Goal: Task Accomplishment & Management: Use online tool/utility

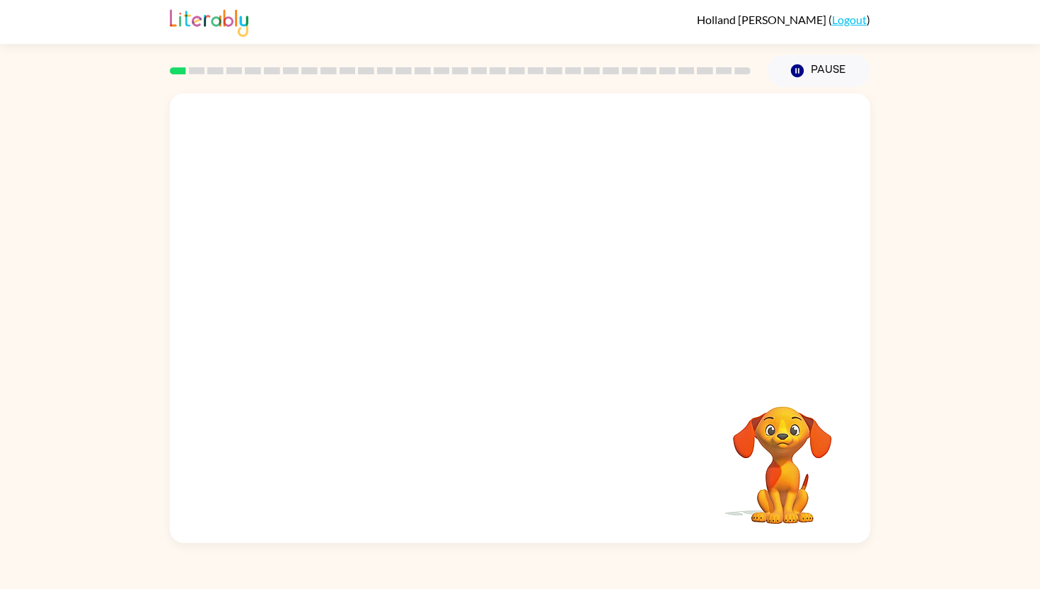
click at [621, 144] on video "Your browser must support playing .mp4 files to use Literably. Please try using…" at bounding box center [520, 234] width 701 height 283
click at [494, 329] on div at bounding box center [520, 325] width 91 height 52
click at [520, 321] on icon "button" at bounding box center [520, 325] width 25 height 25
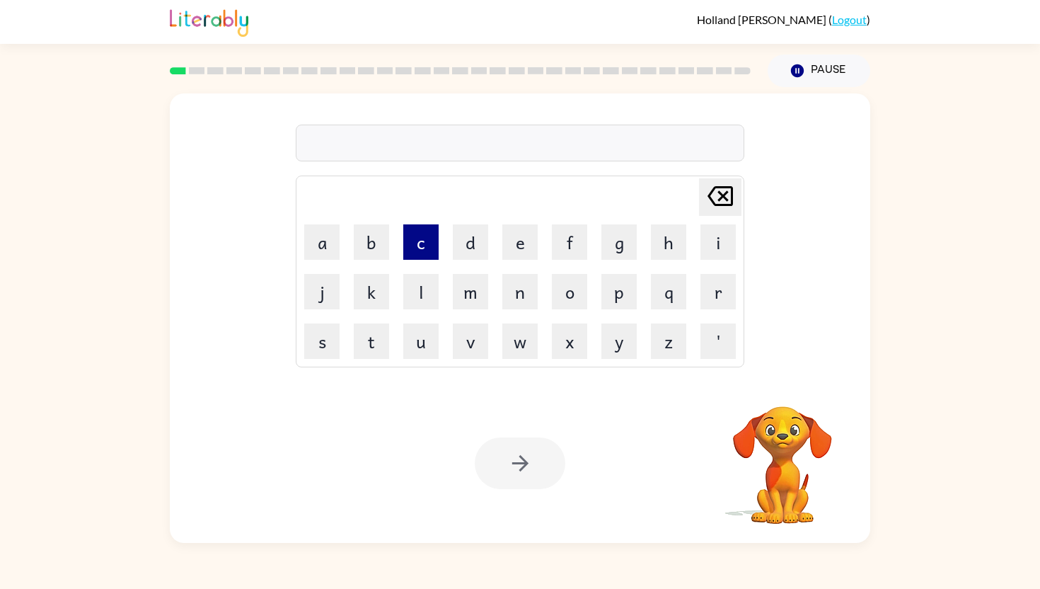
click at [428, 248] on button "c" at bounding box center [420, 241] width 35 height 35
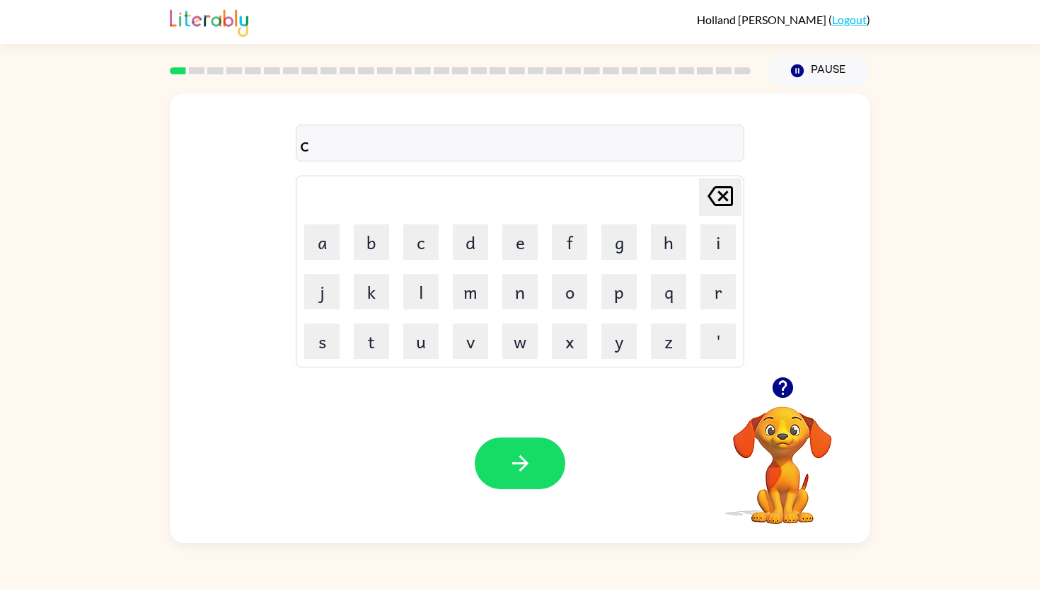
type button "c"
click at [528, 461] on icon "button" at bounding box center [520, 463] width 25 height 25
click at [789, 389] on icon "button" at bounding box center [782, 387] width 21 height 21
click at [569, 241] on button "f" at bounding box center [569, 241] width 35 height 35
click at [409, 296] on button "l" at bounding box center [420, 291] width 35 height 35
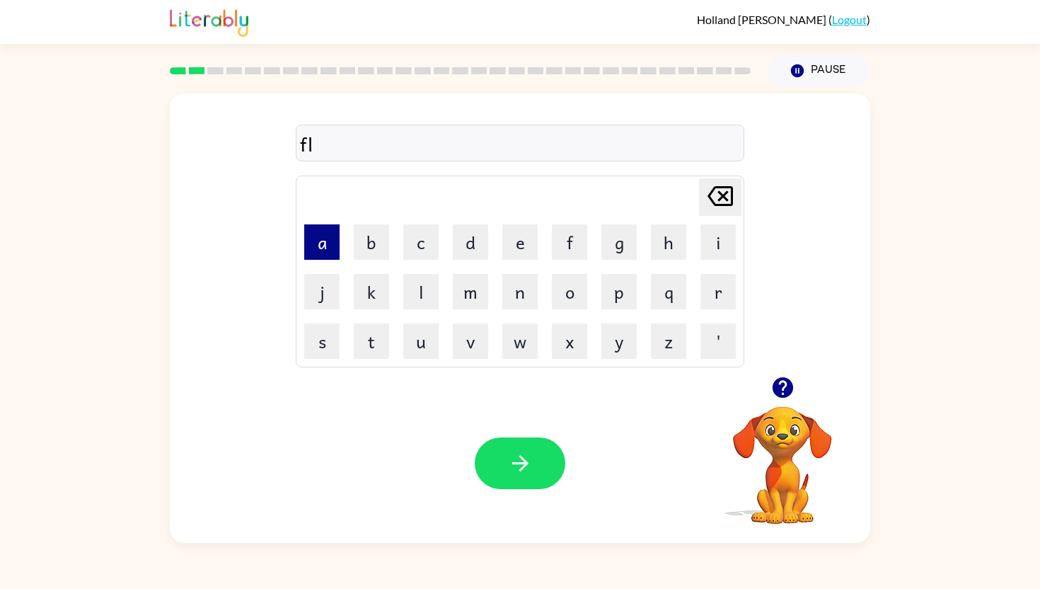
click at [323, 242] on button "a" at bounding box center [321, 241] width 35 height 35
click at [527, 330] on button "w" at bounding box center [519, 340] width 35 height 35
click at [526, 449] on button "button" at bounding box center [520, 463] width 91 height 52
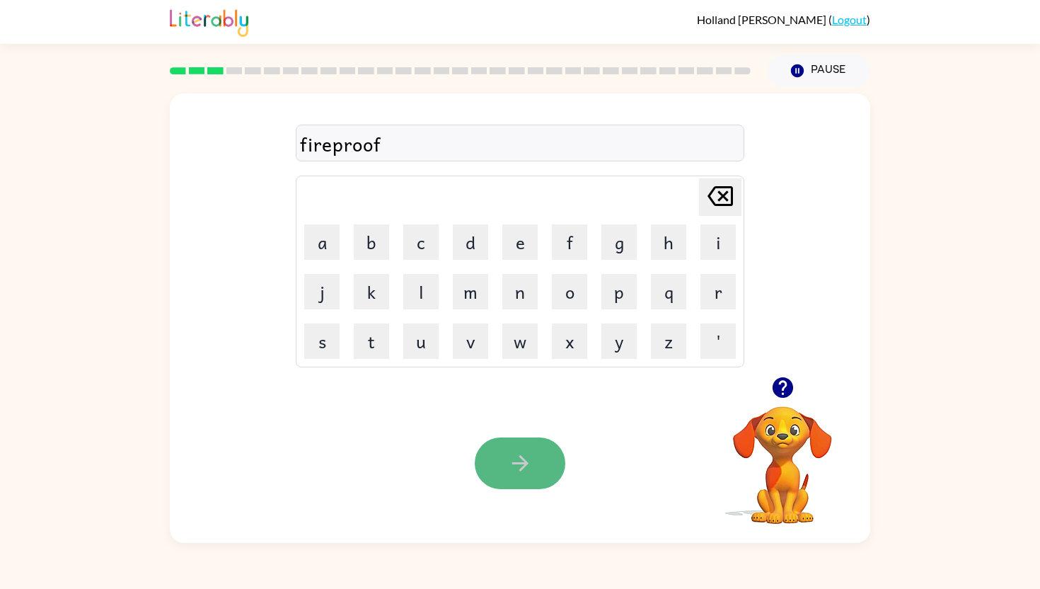
click at [526, 465] on icon "button" at bounding box center [520, 463] width 25 height 25
click at [509, 475] on icon "button" at bounding box center [520, 463] width 25 height 25
click at [514, 472] on icon "button" at bounding box center [520, 463] width 25 height 25
click at [340, 145] on div "noteable" at bounding box center [520, 144] width 440 height 30
click at [331, 146] on div "notable" at bounding box center [520, 144] width 440 height 30
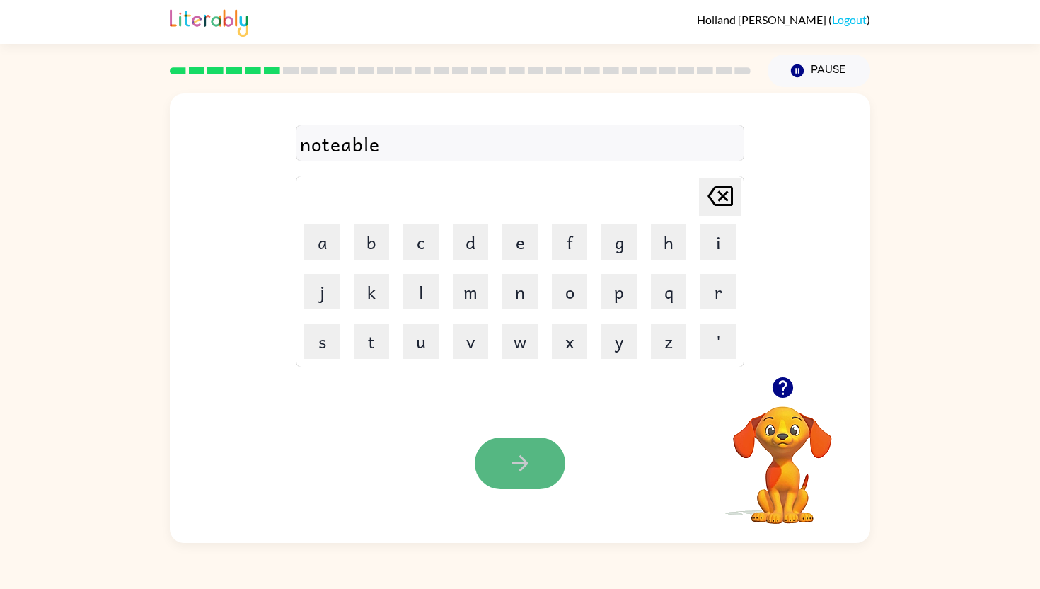
click at [522, 449] on button "button" at bounding box center [520, 463] width 91 height 52
click at [508, 444] on button "button" at bounding box center [520, 463] width 91 height 52
click at [508, 451] on icon "button" at bounding box center [520, 463] width 25 height 25
click at [518, 466] on icon "button" at bounding box center [520, 463] width 25 height 25
click at [485, 468] on button "button" at bounding box center [520, 463] width 91 height 52
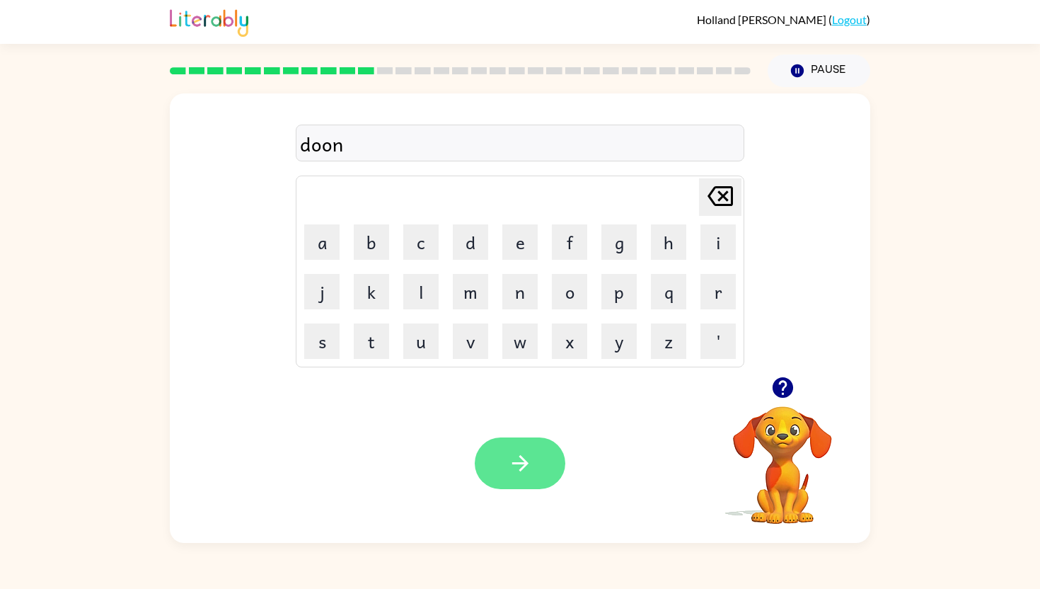
click at [512, 476] on button "button" at bounding box center [520, 463] width 91 height 52
click at [536, 460] on button "button" at bounding box center [520, 463] width 91 height 52
click at [548, 456] on button "button" at bounding box center [520, 463] width 91 height 52
click at [521, 456] on icon "button" at bounding box center [520, 463] width 16 height 16
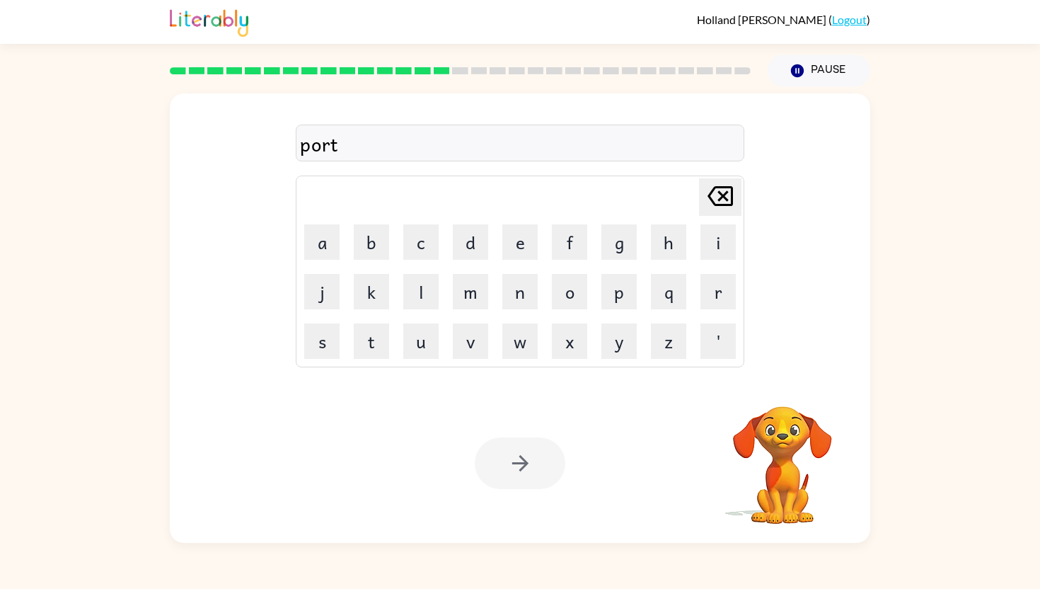
click at [526, 448] on div at bounding box center [520, 463] width 91 height 52
click at [526, 448] on button "button" at bounding box center [520, 463] width 91 height 52
click at [518, 457] on icon "button" at bounding box center [520, 463] width 25 height 25
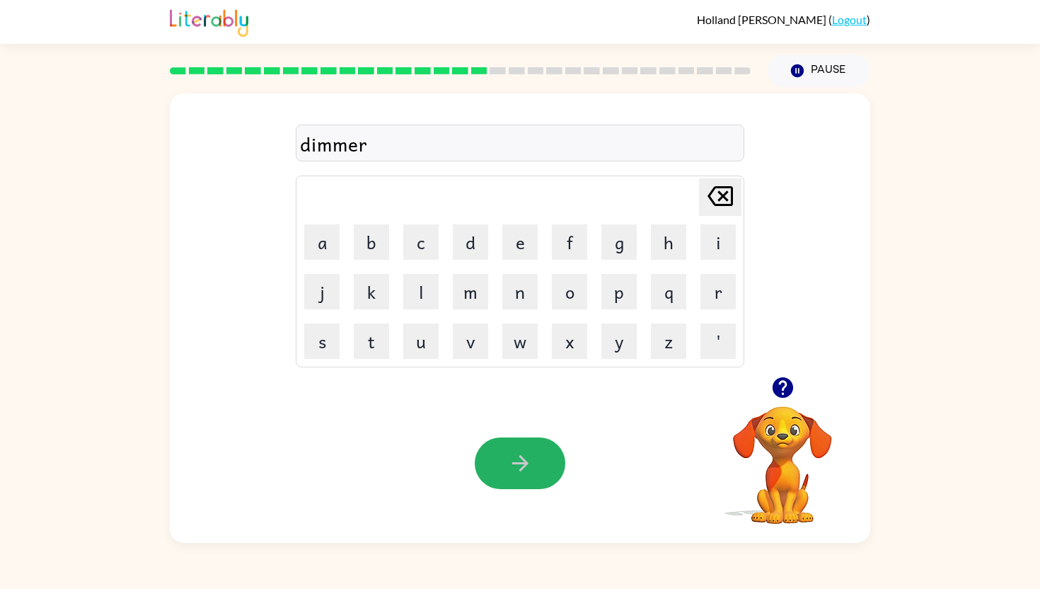
click at [521, 463] on icon "button" at bounding box center [520, 463] width 16 height 16
click at [516, 455] on icon "button" at bounding box center [520, 463] width 25 height 25
click at [519, 455] on icon "button" at bounding box center [520, 463] width 25 height 25
click at [543, 474] on button "button" at bounding box center [520, 463] width 91 height 52
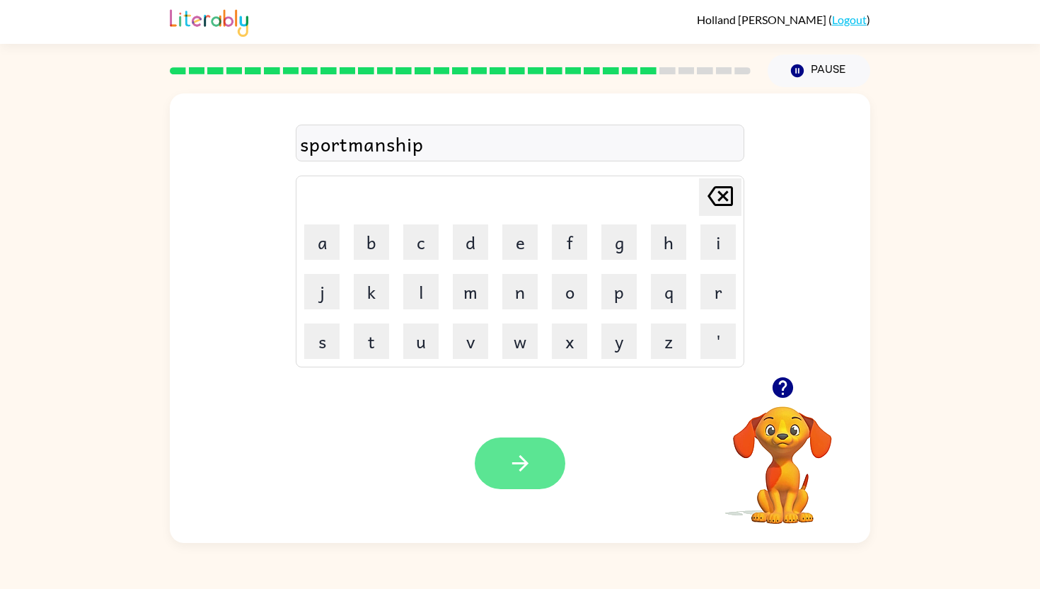
click at [510, 457] on icon "button" at bounding box center [520, 463] width 25 height 25
click at [519, 468] on icon "button" at bounding box center [520, 463] width 25 height 25
click at [782, 381] on icon "button" at bounding box center [783, 387] width 25 height 25
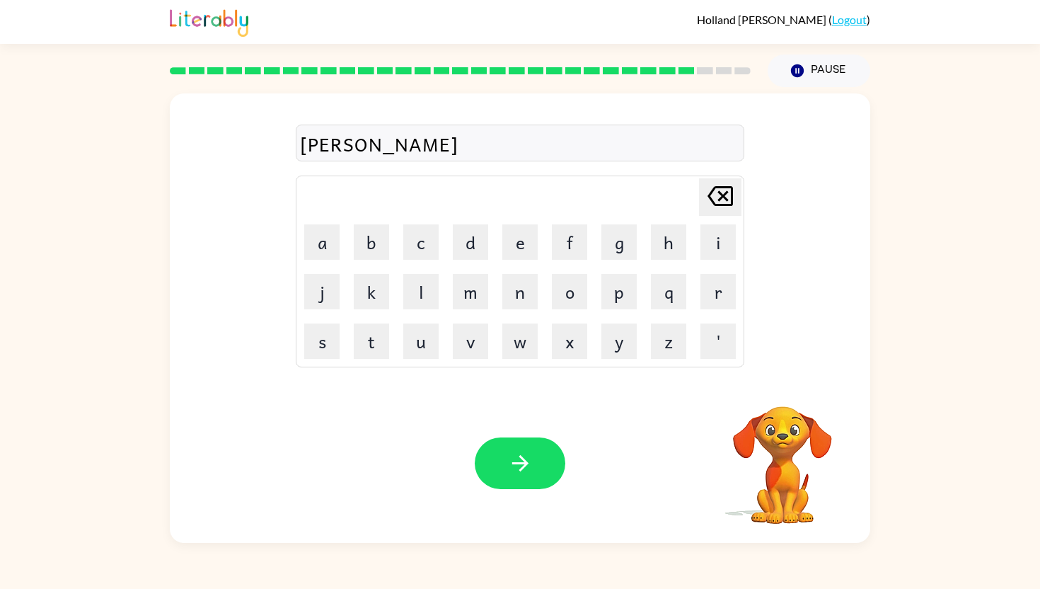
click at [309, 146] on div "[PERSON_NAME]" at bounding box center [520, 144] width 440 height 30
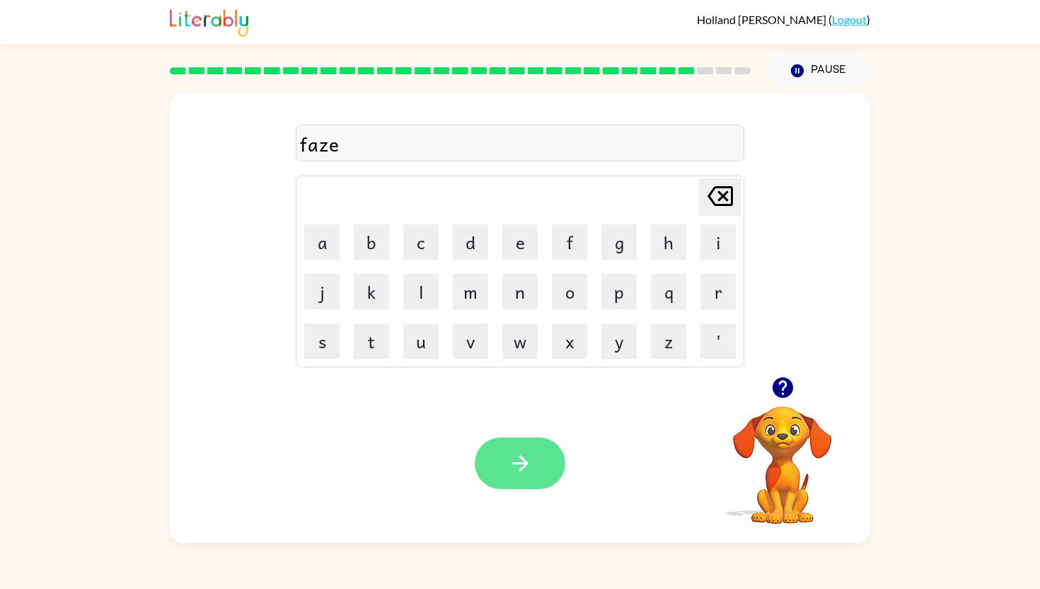
click at [507, 438] on button "button" at bounding box center [520, 463] width 91 height 52
click at [522, 456] on icon "button" at bounding box center [520, 463] width 25 height 25
click at [524, 459] on icon "button" at bounding box center [520, 463] width 25 height 25
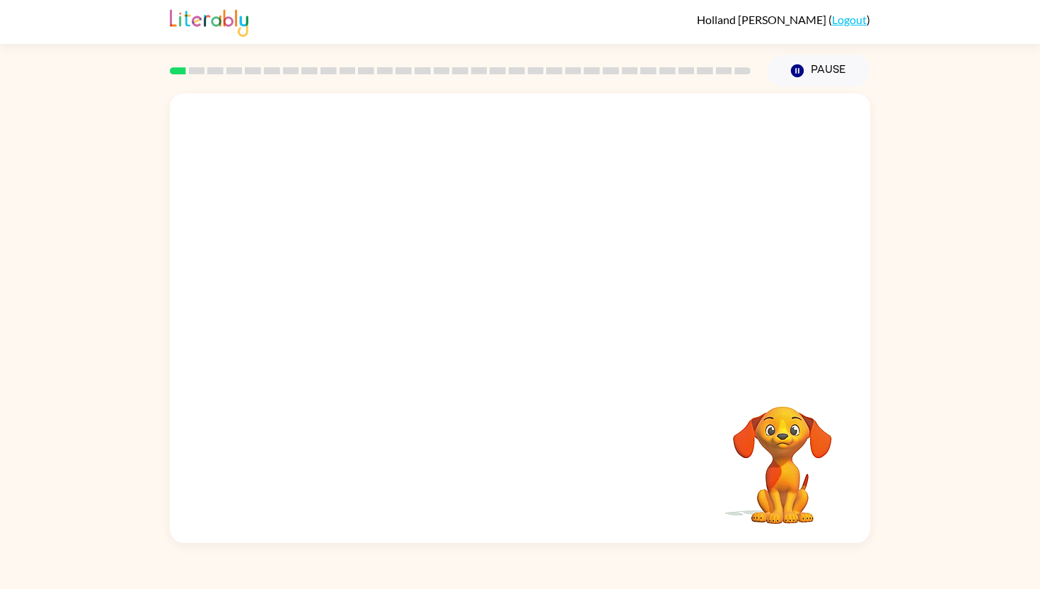
click at [343, 299] on video "Your browser must support playing .mp4 files to use Literably. Please try using…" at bounding box center [520, 234] width 701 height 283
click at [375, 297] on video "Your browser must support playing .mp4 files to use Literably. Please try using…" at bounding box center [520, 234] width 701 height 283
drag, startPoint x: 323, startPoint y: 299, endPoint x: 470, endPoint y: 115, distance: 235.6
click at [470, 115] on video "Your browser must support playing .mp4 files to use Literably. Please try using…" at bounding box center [520, 234] width 701 height 283
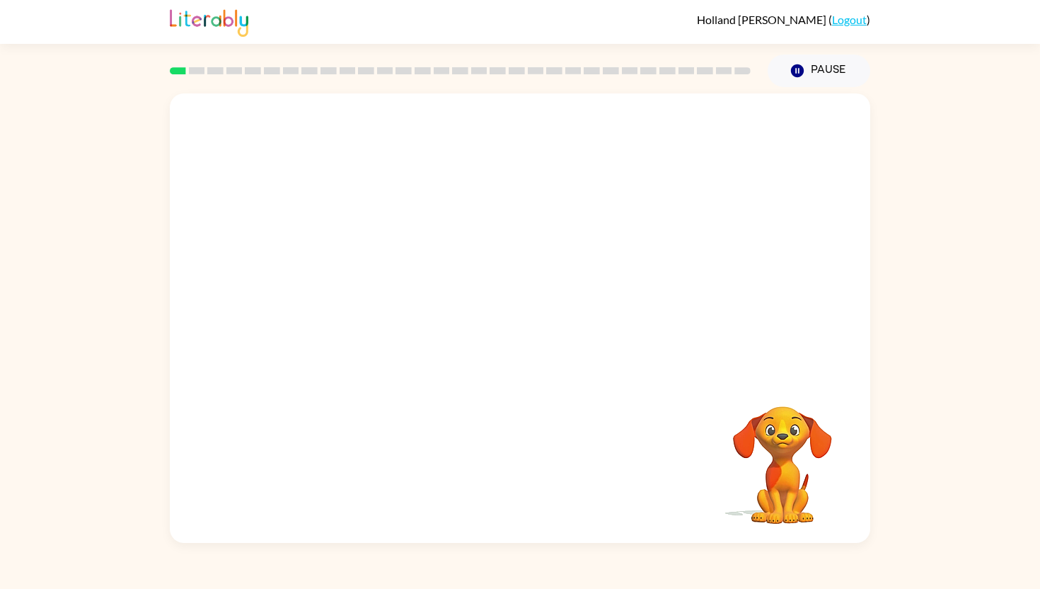
drag, startPoint x: 338, startPoint y: 278, endPoint x: 354, endPoint y: 264, distance: 21.0
click at [354, 264] on video "Your browser must support playing .mp4 files to use Literably. Please try using…" at bounding box center [520, 234] width 701 height 283
click at [517, 331] on div at bounding box center [520, 325] width 91 height 52
click at [517, 333] on icon "button" at bounding box center [520, 325] width 25 height 25
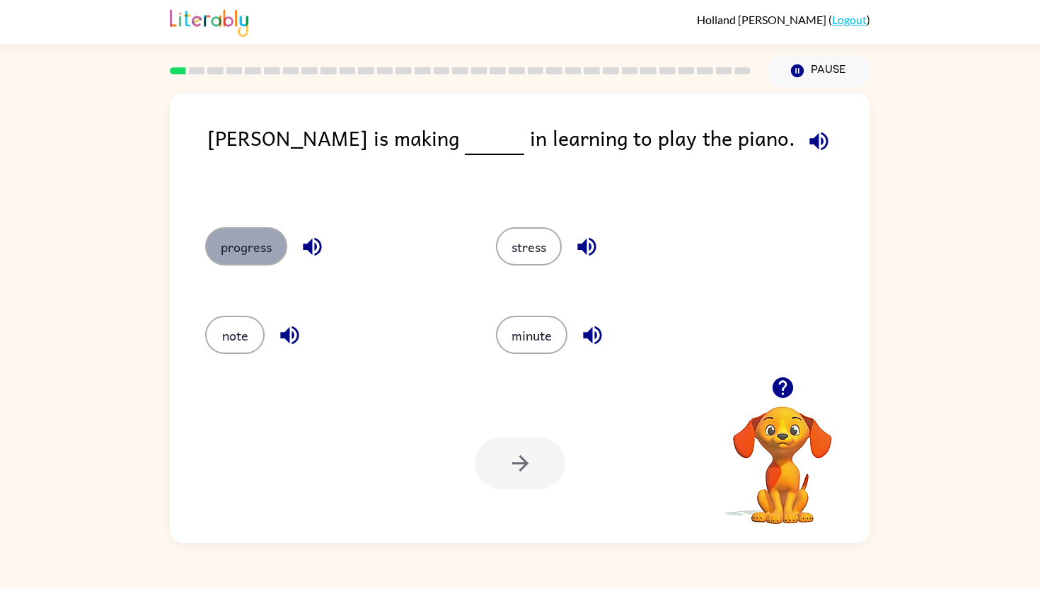
click at [265, 254] on button "progress" at bounding box center [246, 246] width 82 height 38
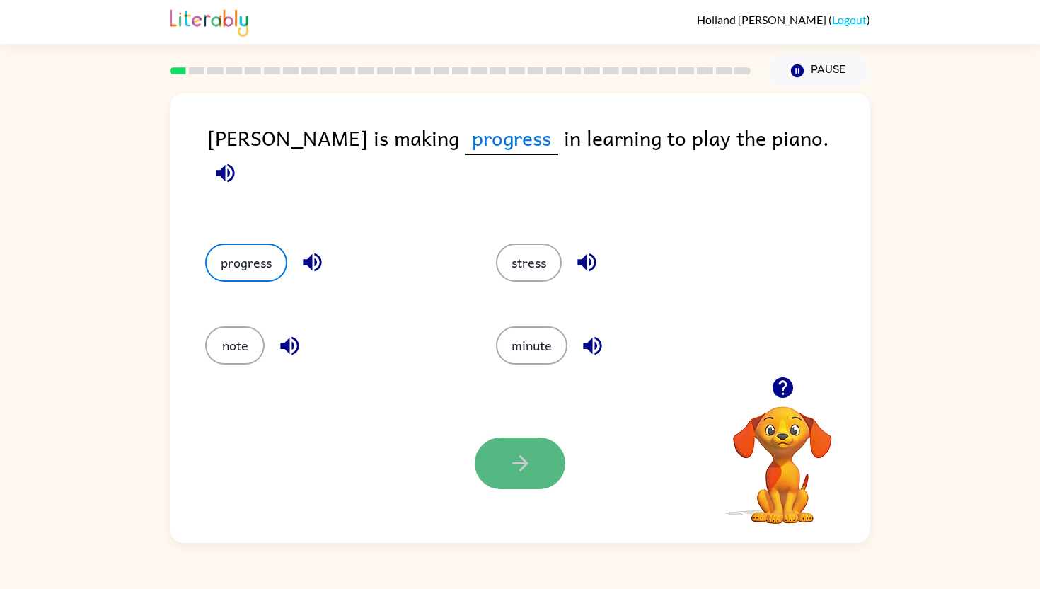
click at [545, 456] on button "button" at bounding box center [520, 463] width 91 height 52
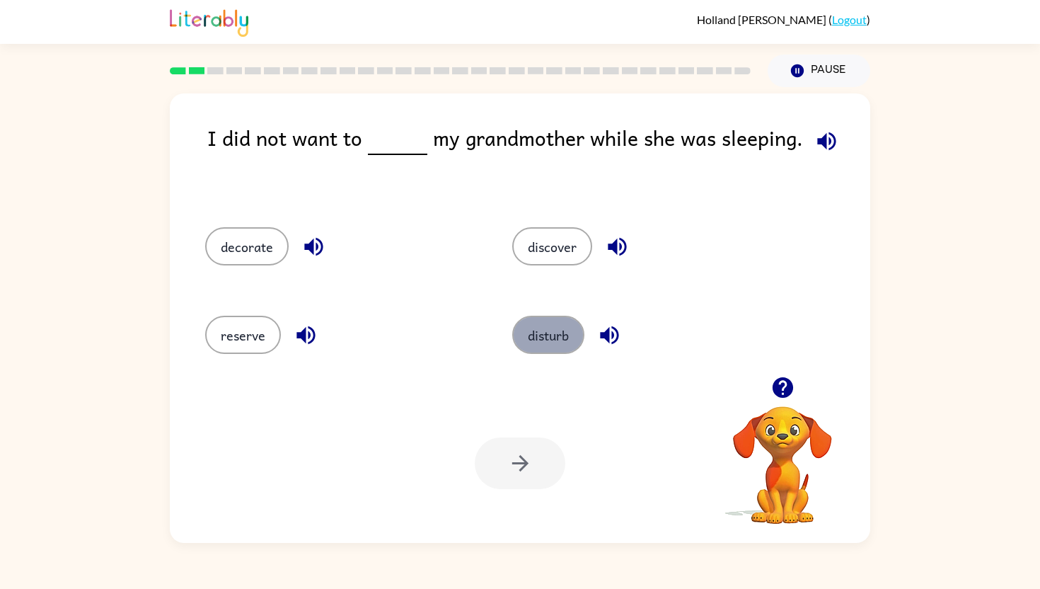
click at [550, 345] on button "disturb" at bounding box center [548, 335] width 72 height 38
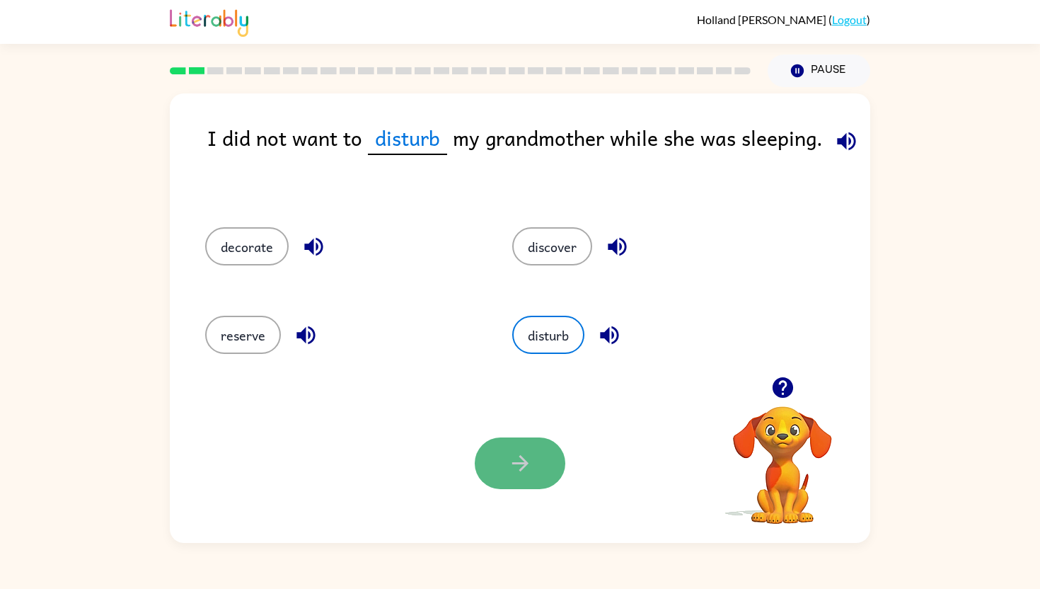
click at [519, 451] on icon "button" at bounding box center [520, 463] width 25 height 25
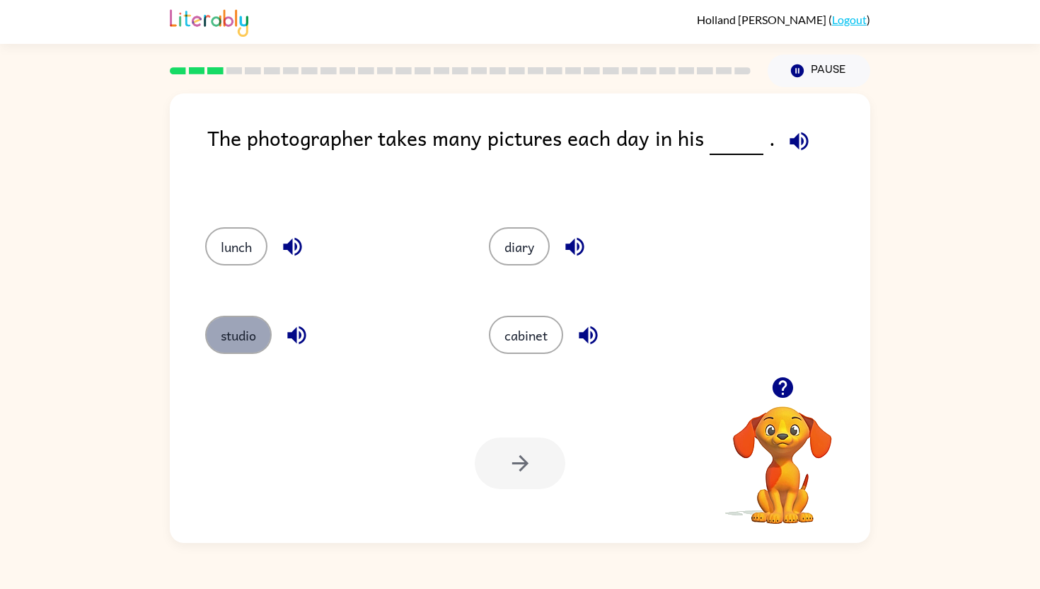
click at [236, 342] on button "studio" at bounding box center [238, 335] width 67 height 38
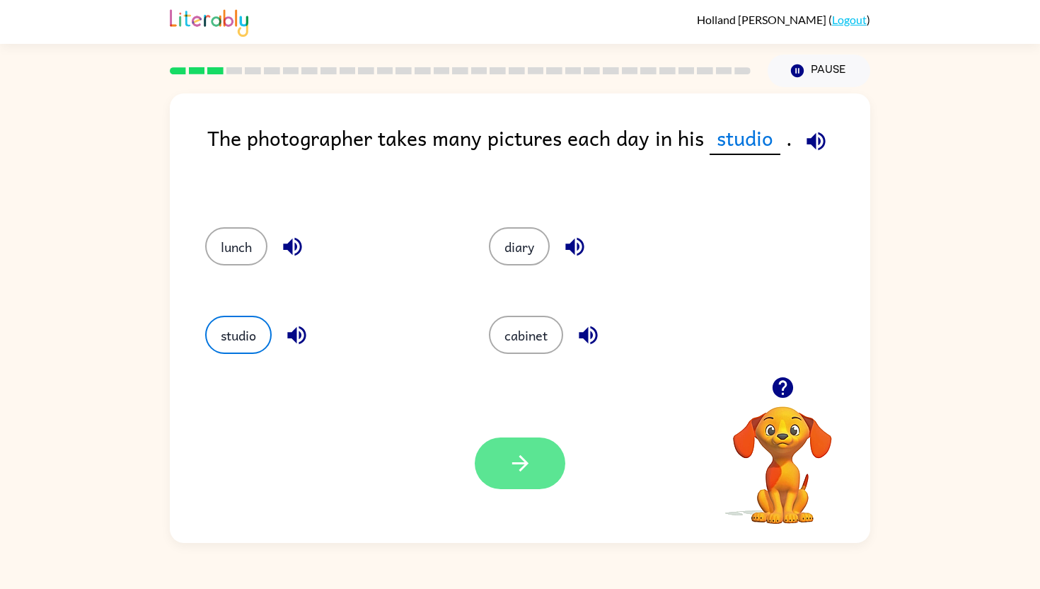
click at [503, 464] on button "button" at bounding box center [520, 463] width 91 height 52
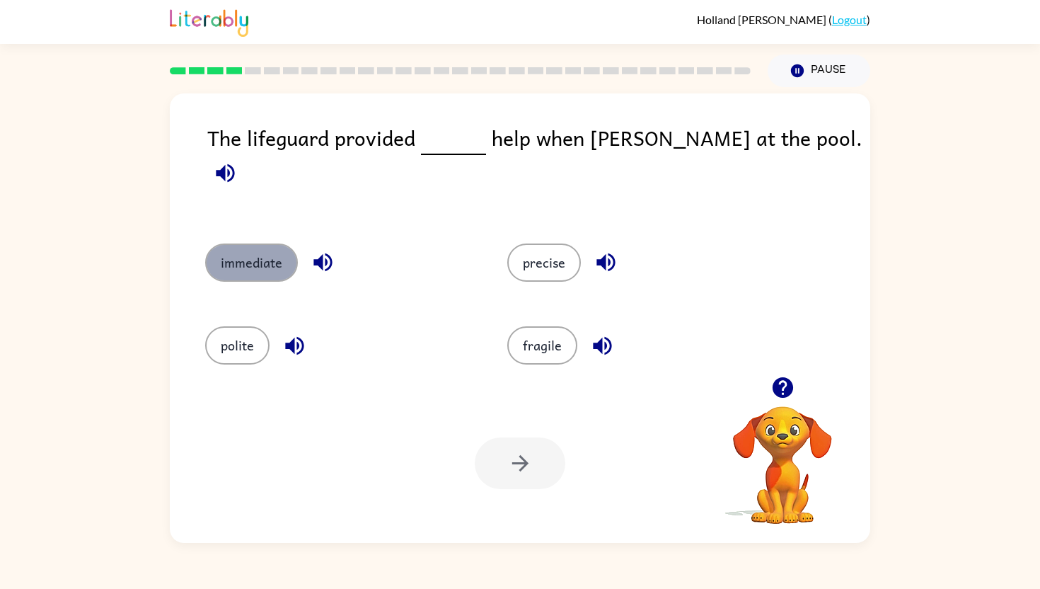
click at [270, 249] on button "immediate" at bounding box center [251, 262] width 93 height 38
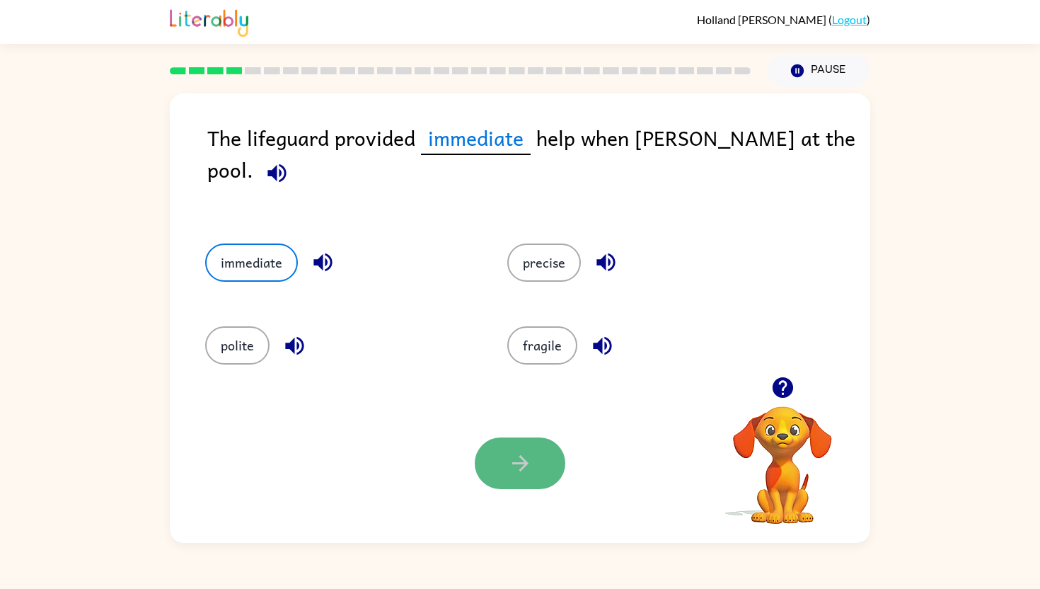
click at [522, 473] on icon "button" at bounding box center [520, 463] width 25 height 25
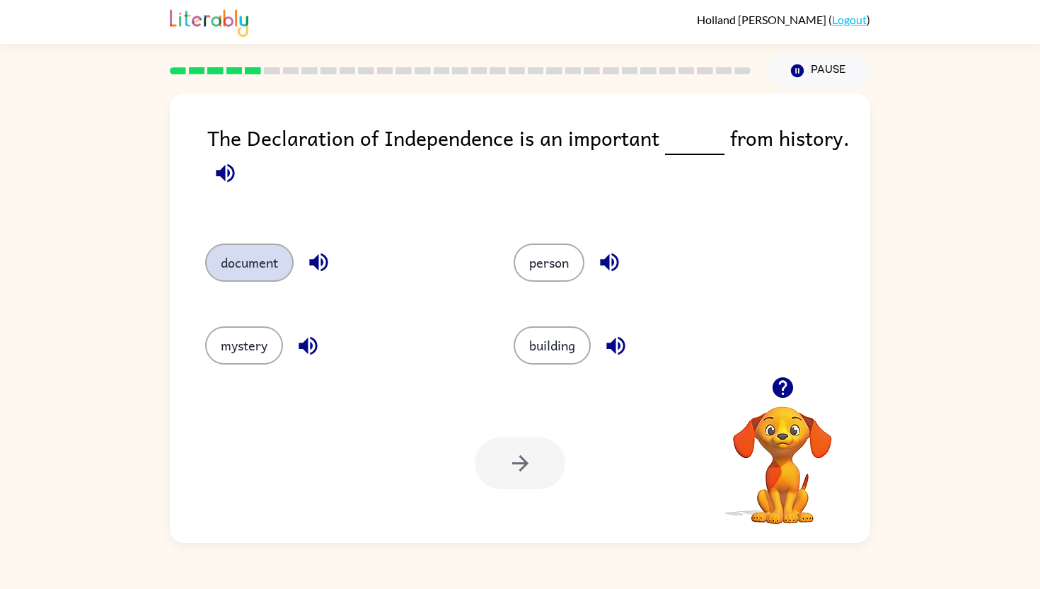
click at [251, 272] on button "document" at bounding box center [249, 262] width 88 height 38
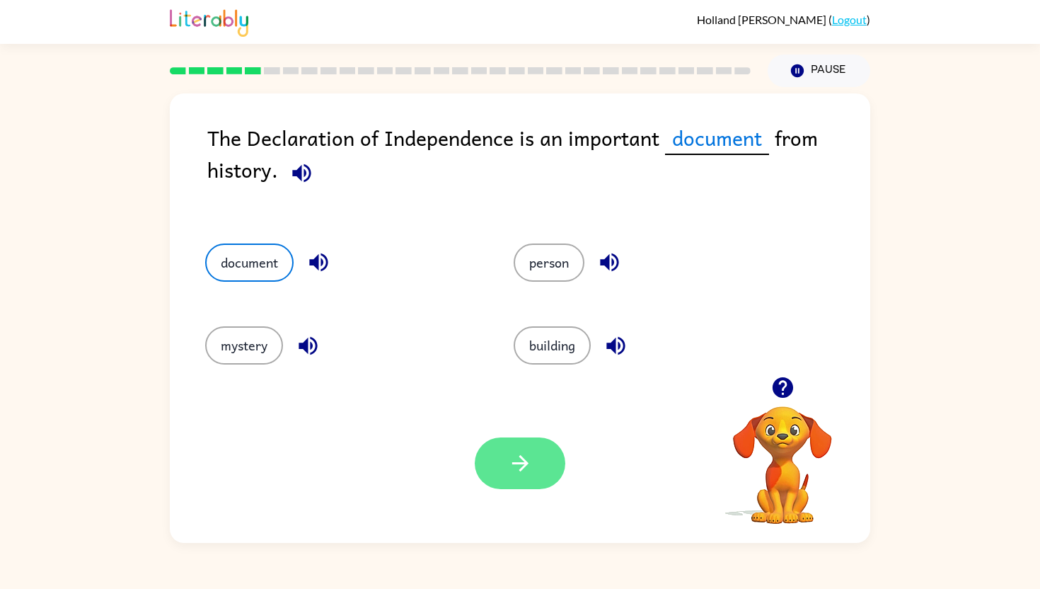
click at [510, 471] on icon "button" at bounding box center [520, 463] width 25 height 25
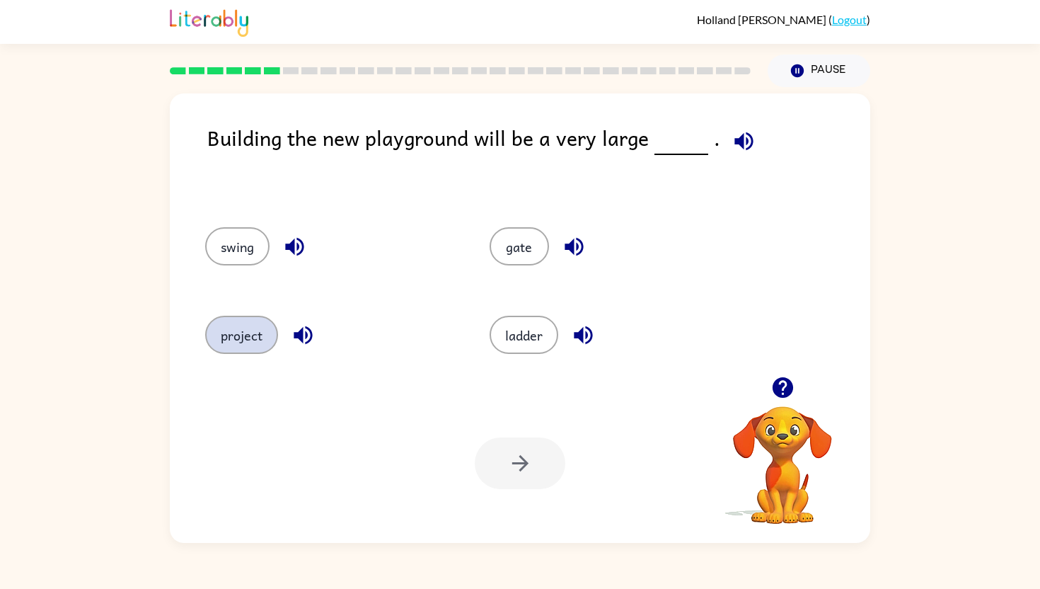
click at [264, 339] on button "project" at bounding box center [241, 335] width 73 height 38
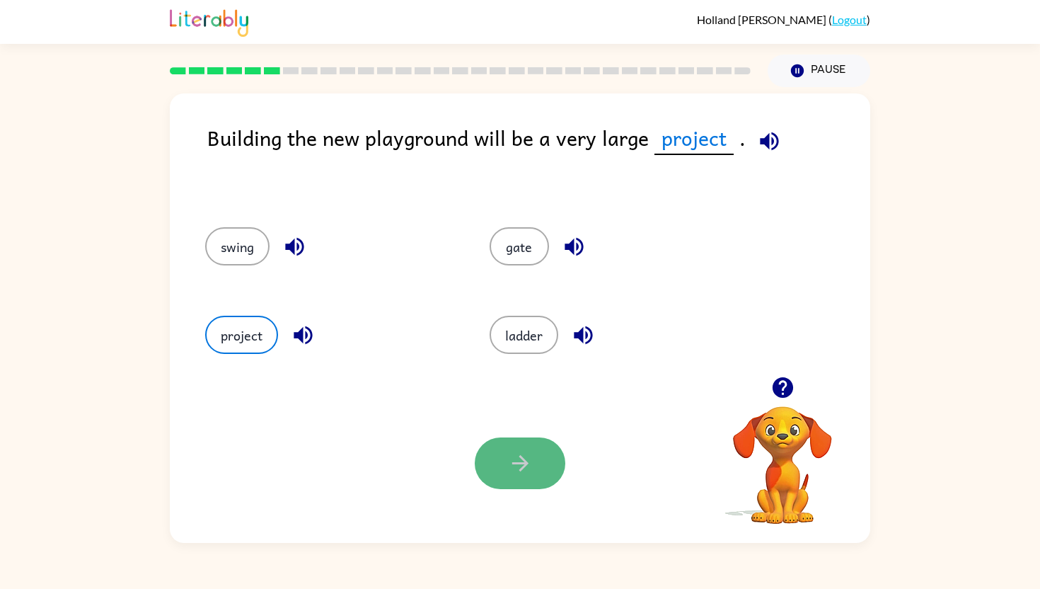
click at [520, 467] on icon "button" at bounding box center [520, 463] width 25 height 25
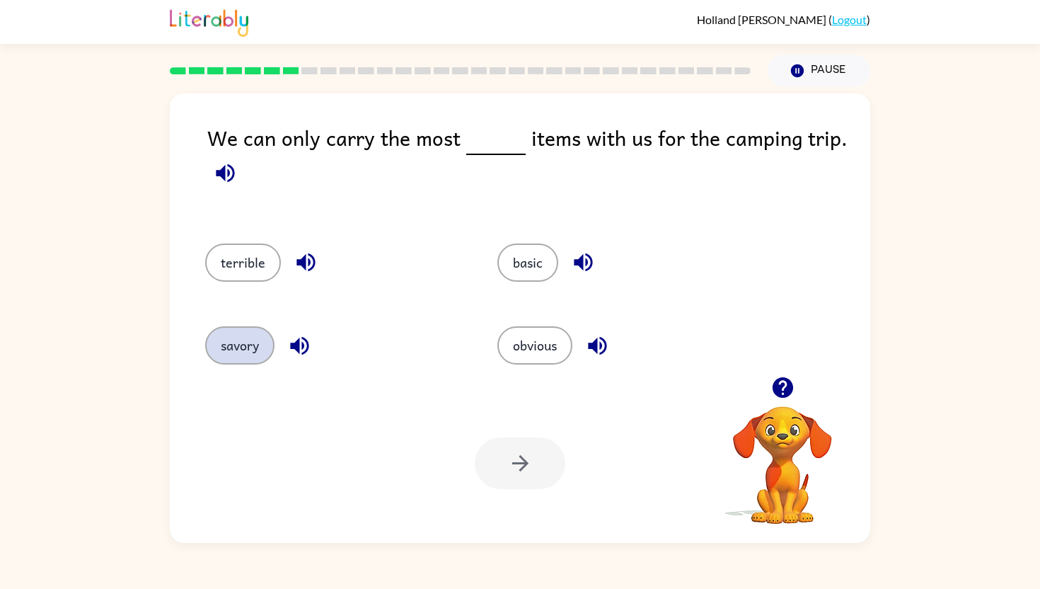
click at [249, 362] on button "savory" at bounding box center [239, 345] width 69 height 38
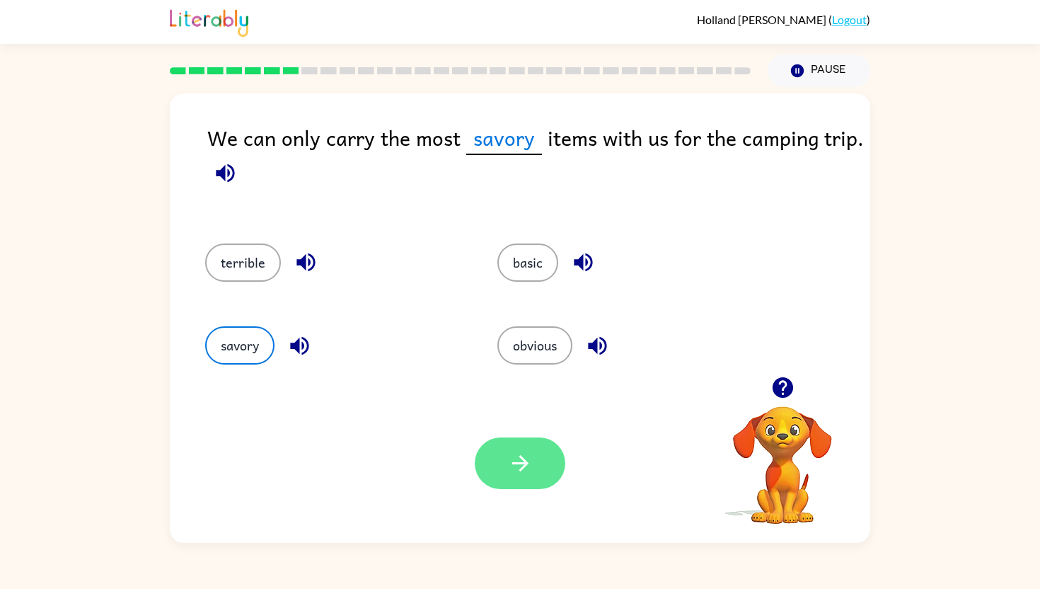
click at [494, 455] on button "button" at bounding box center [520, 463] width 91 height 52
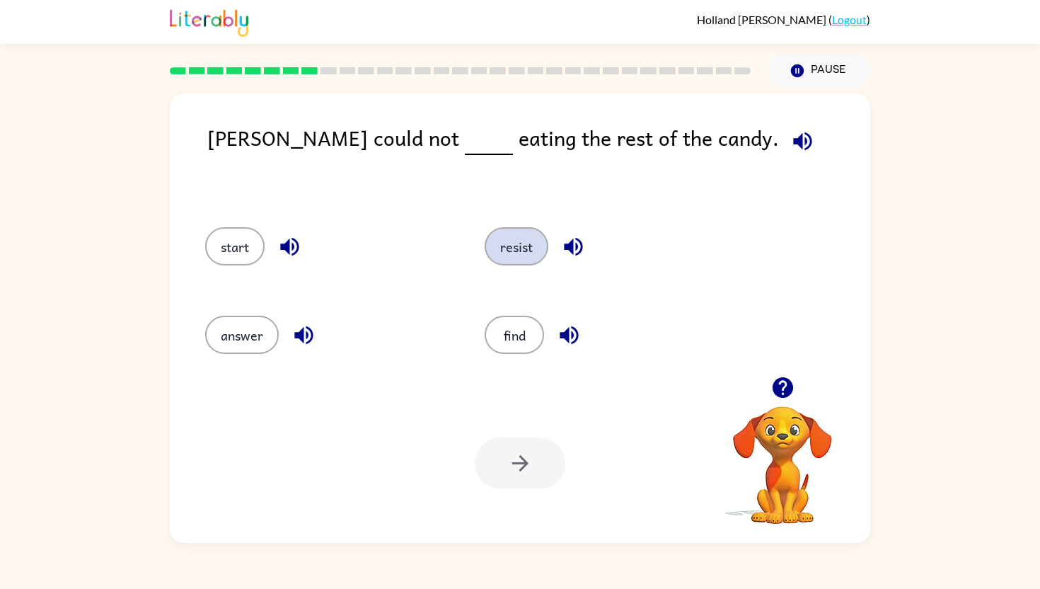
click at [520, 261] on button "resist" at bounding box center [517, 246] width 64 height 38
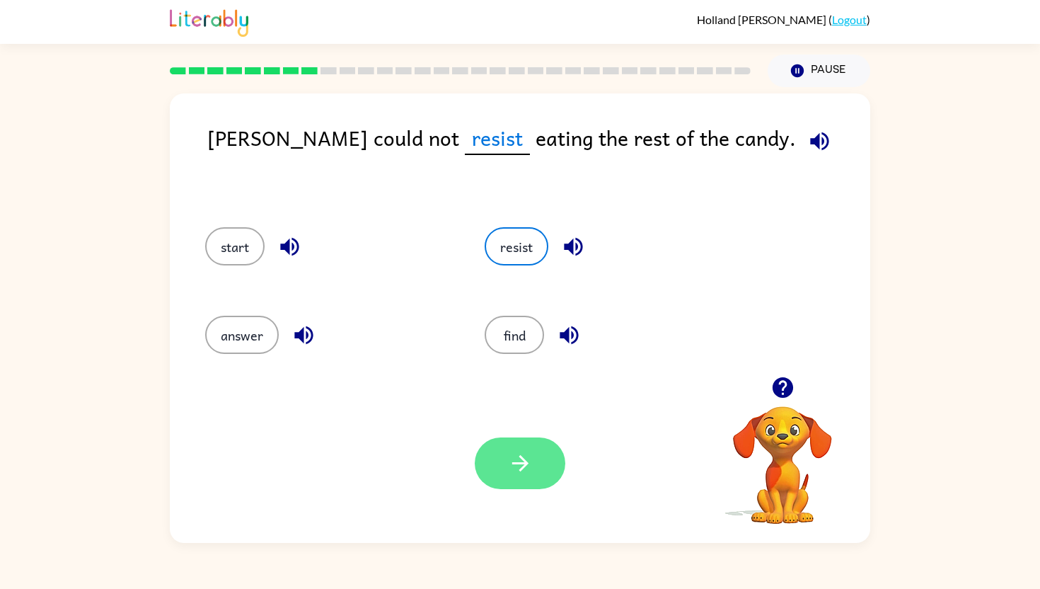
click at [507, 452] on button "button" at bounding box center [520, 463] width 91 height 52
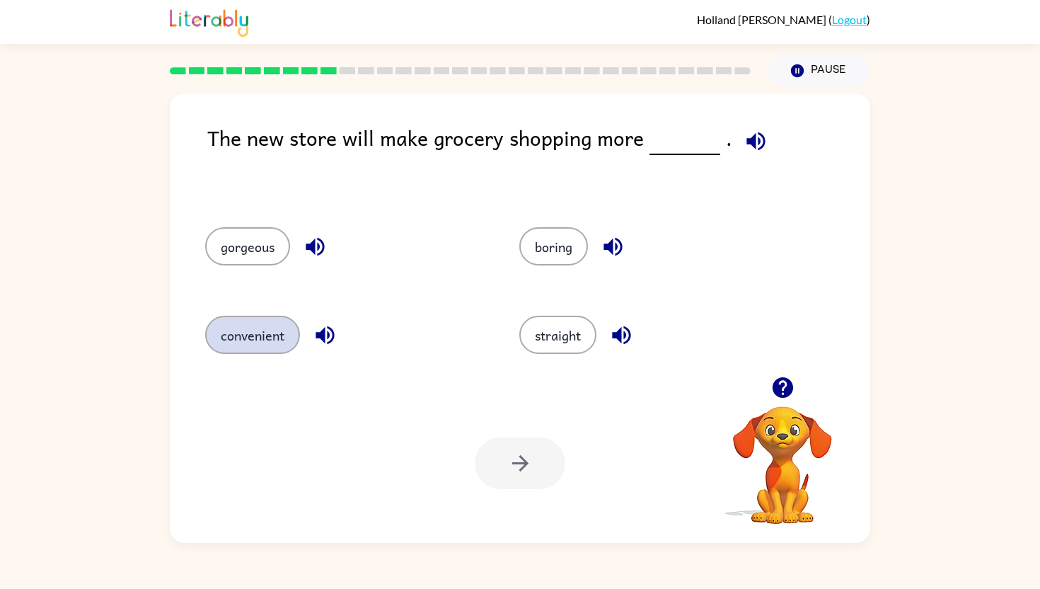
click at [259, 342] on button "convenient" at bounding box center [252, 335] width 95 height 38
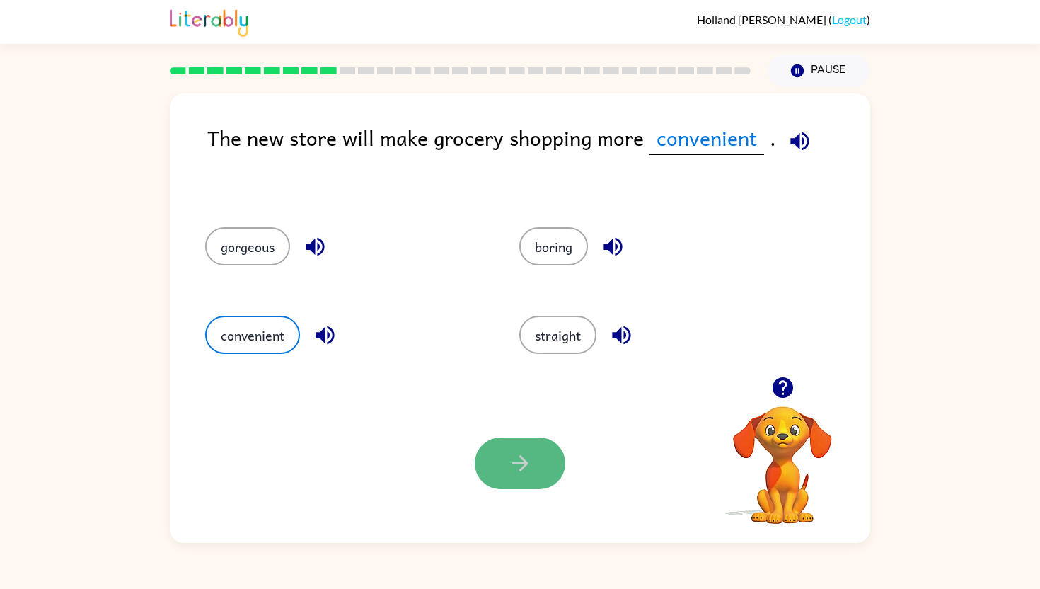
click at [500, 442] on button "button" at bounding box center [520, 463] width 91 height 52
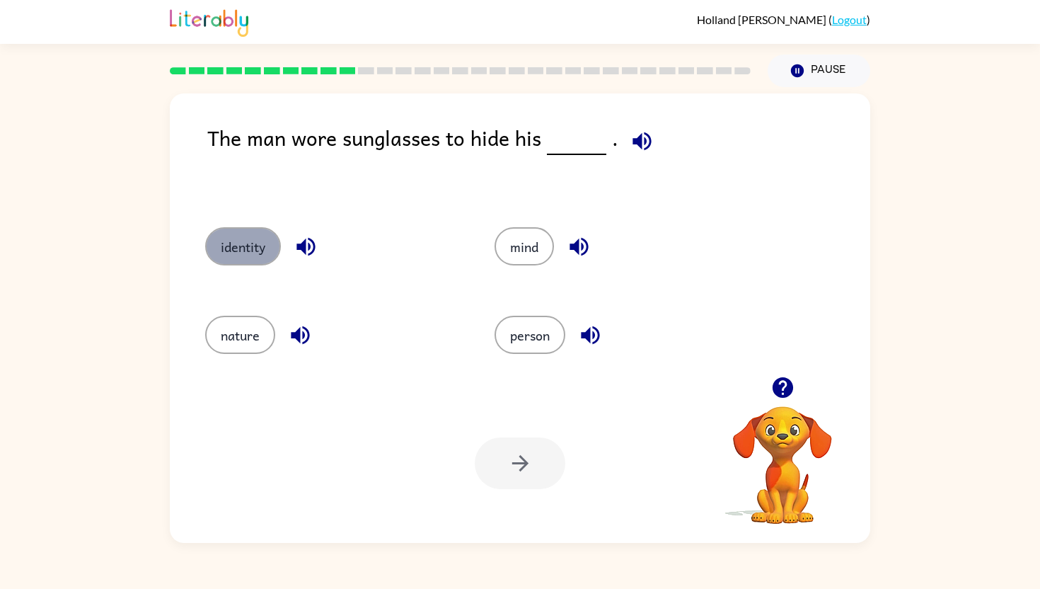
click at [252, 257] on button "identity" at bounding box center [243, 246] width 76 height 38
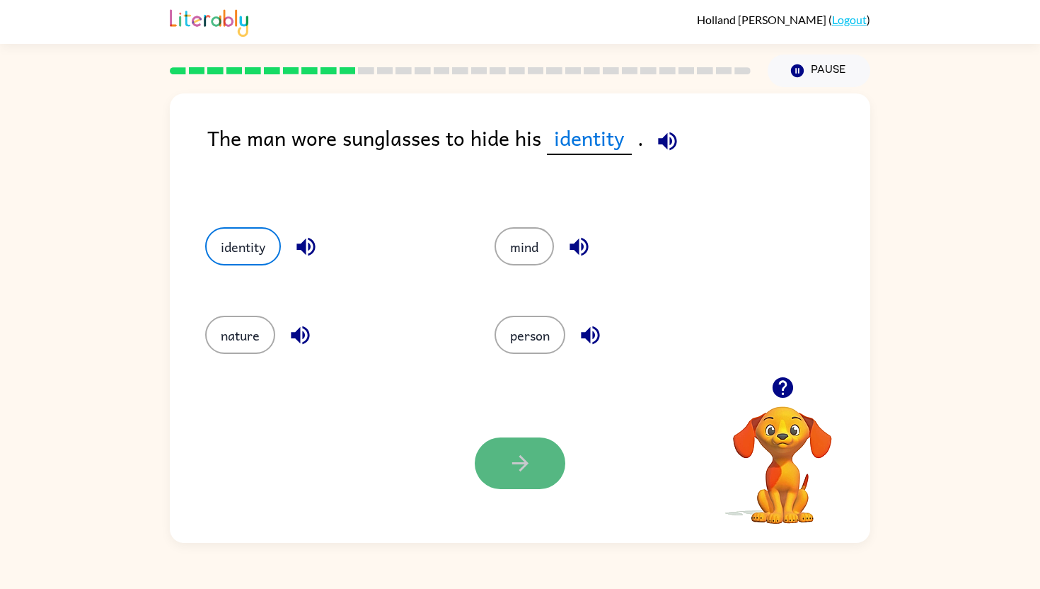
click at [562, 470] on button "button" at bounding box center [520, 463] width 91 height 52
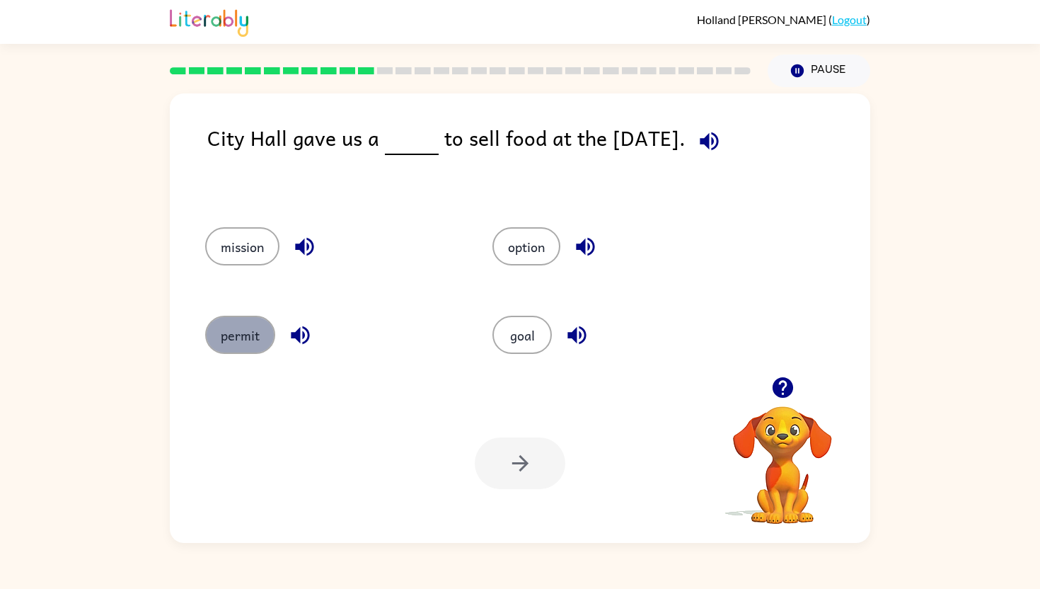
click at [238, 339] on button "permit" at bounding box center [240, 335] width 70 height 38
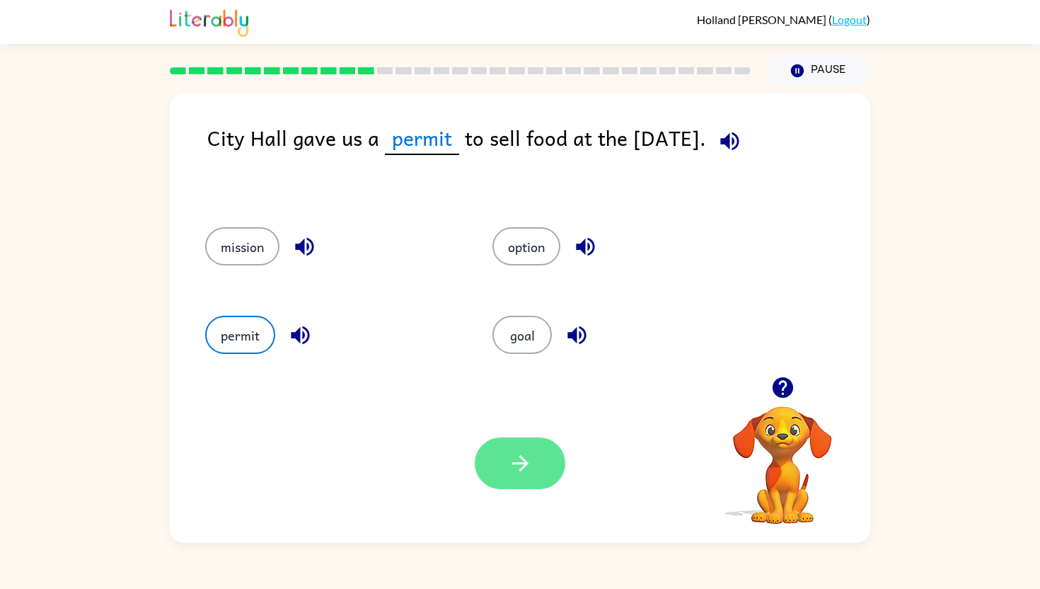
click at [502, 467] on button "button" at bounding box center [520, 463] width 91 height 52
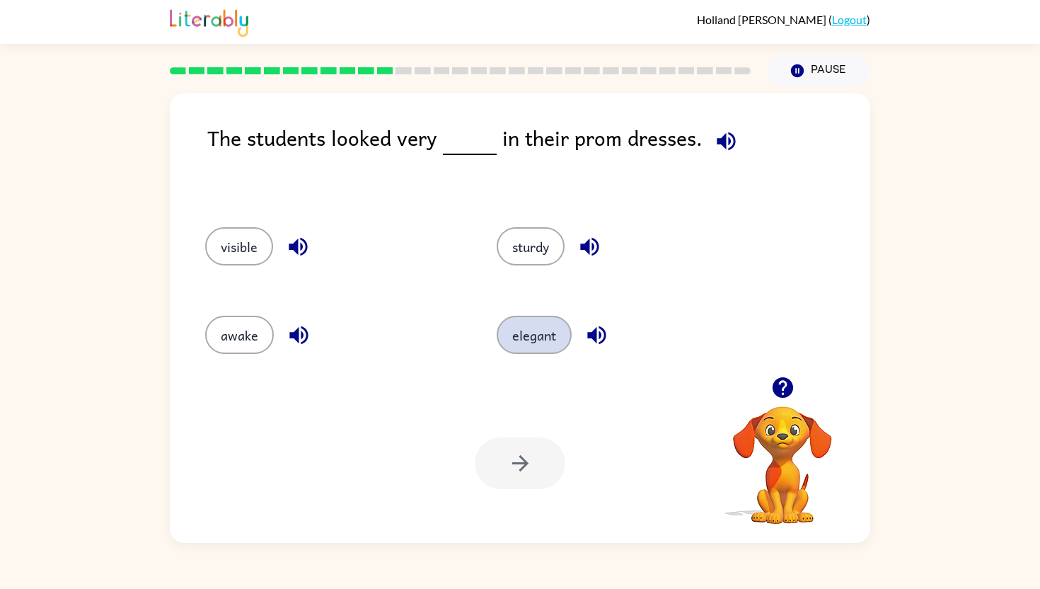
click at [526, 340] on button "elegant" at bounding box center [534, 335] width 75 height 38
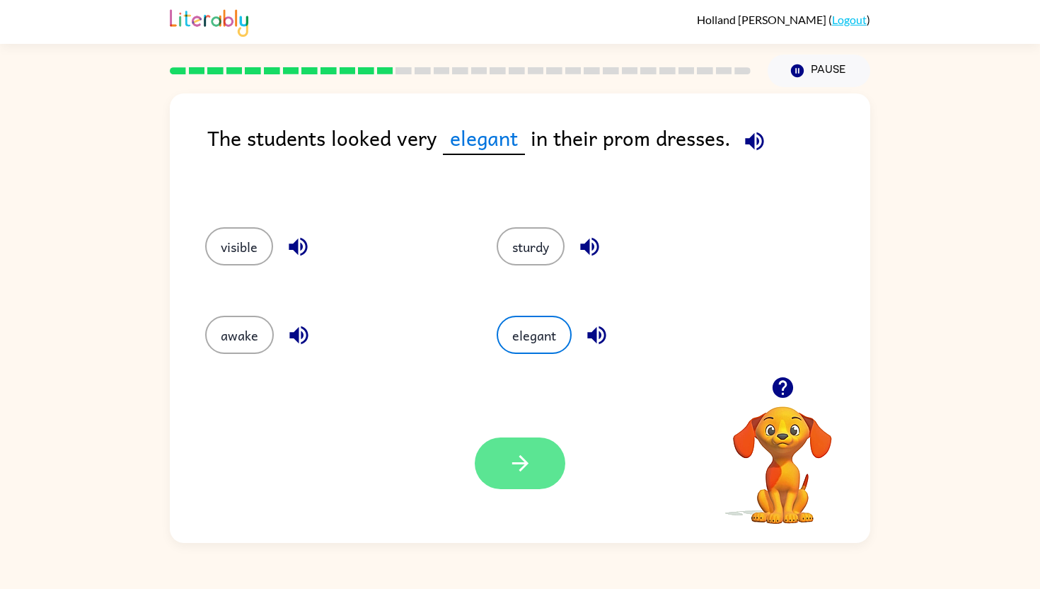
click at [519, 447] on button "button" at bounding box center [520, 463] width 91 height 52
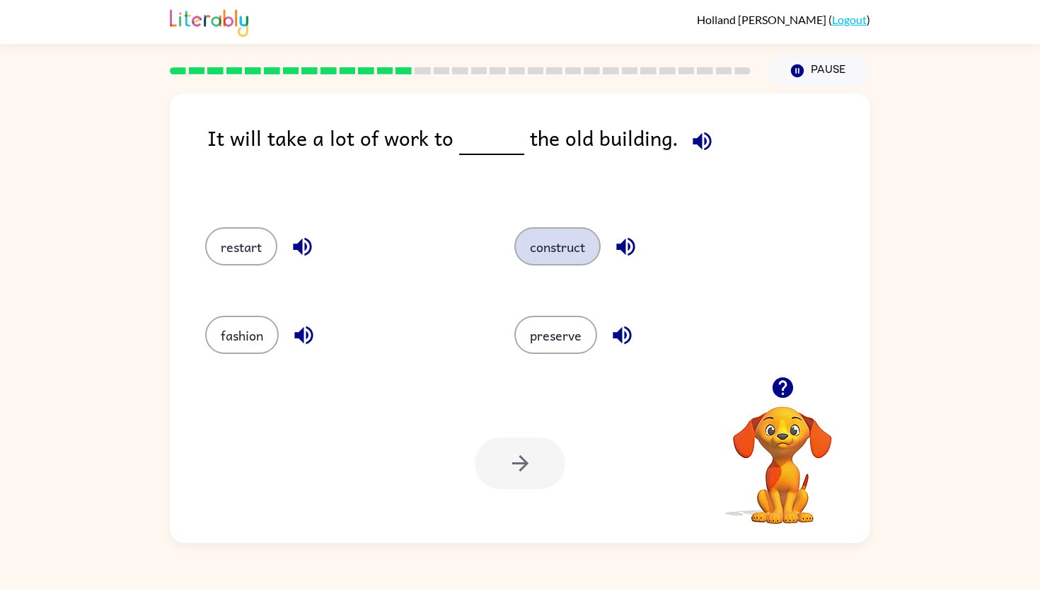
click at [541, 252] on button "construct" at bounding box center [557, 246] width 86 height 38
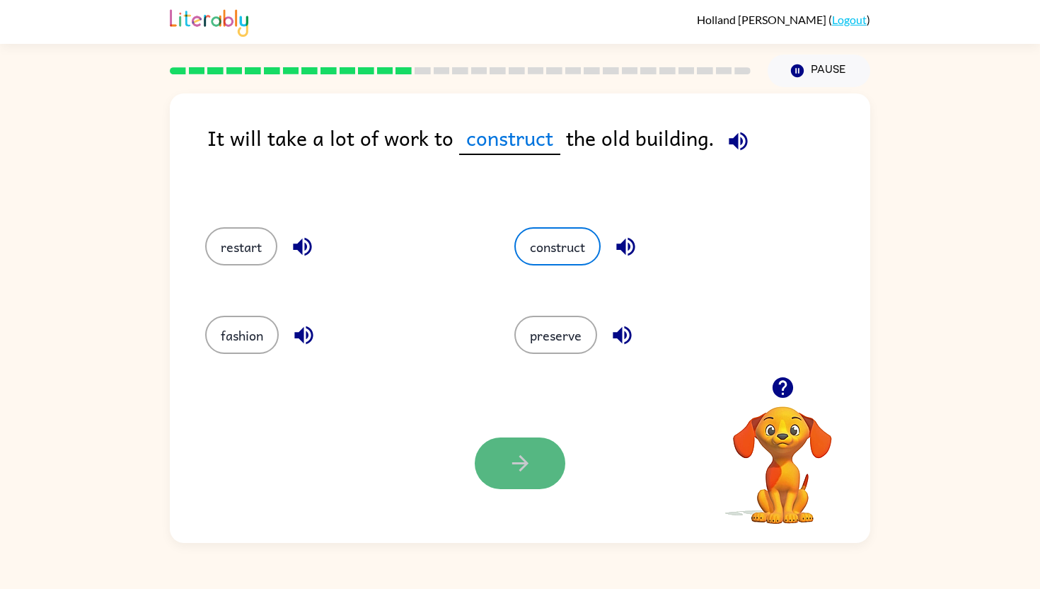
click at [525, 476] on button "button" at bounding box center [520, 463] width 91 height 52
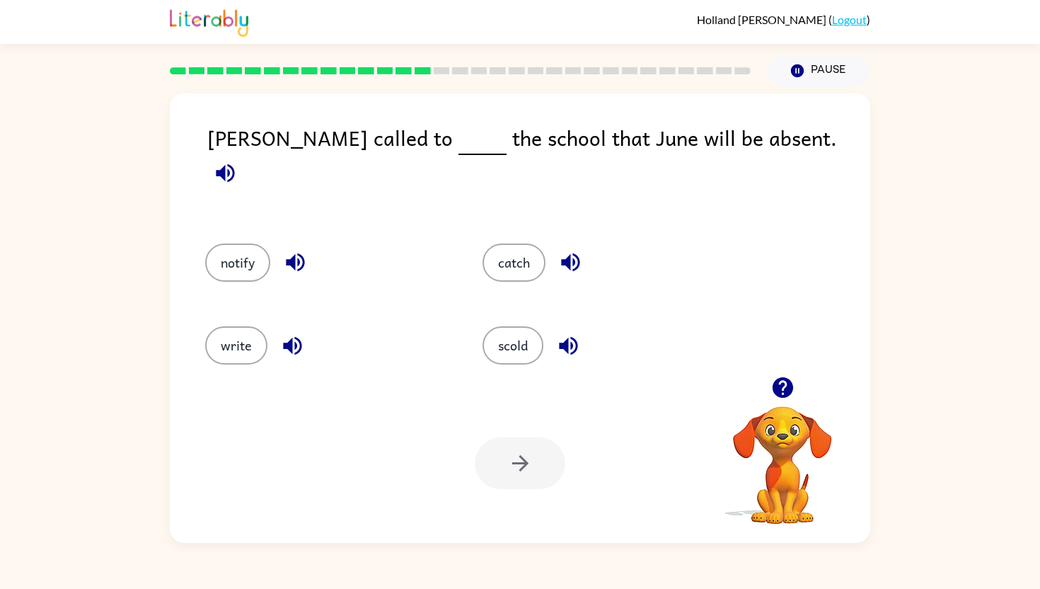
click at [240, 226] on div "notify" at bounding box center [316, 258] width 277 height 83
click at [231, 246] on button "notify" at bounding box center [237, 262] width 65 height 38
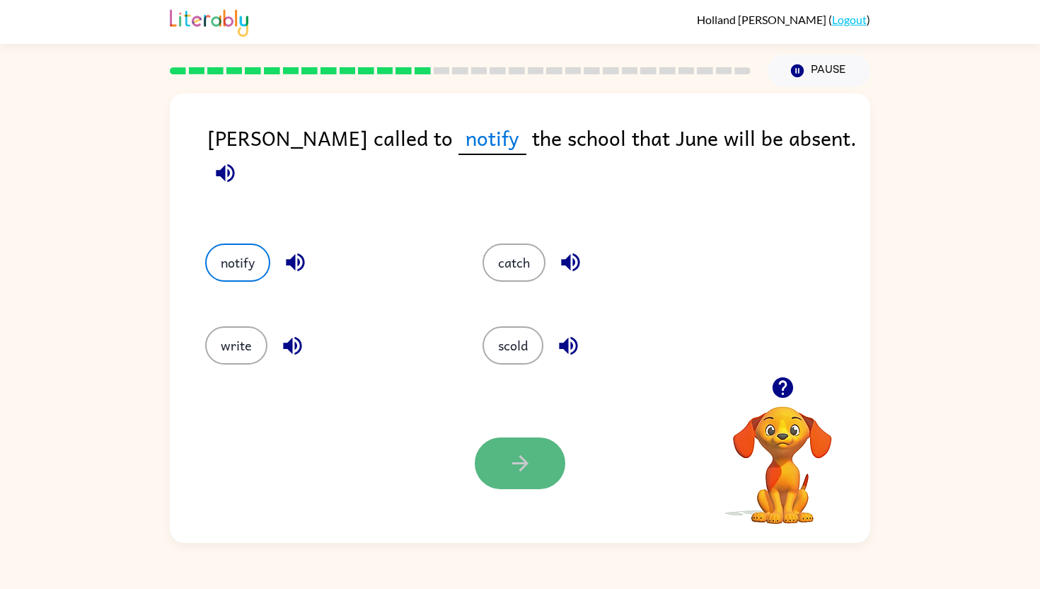
click at [519, 474] on icon "button" at bounding box center [520, 463] width 25 height 25
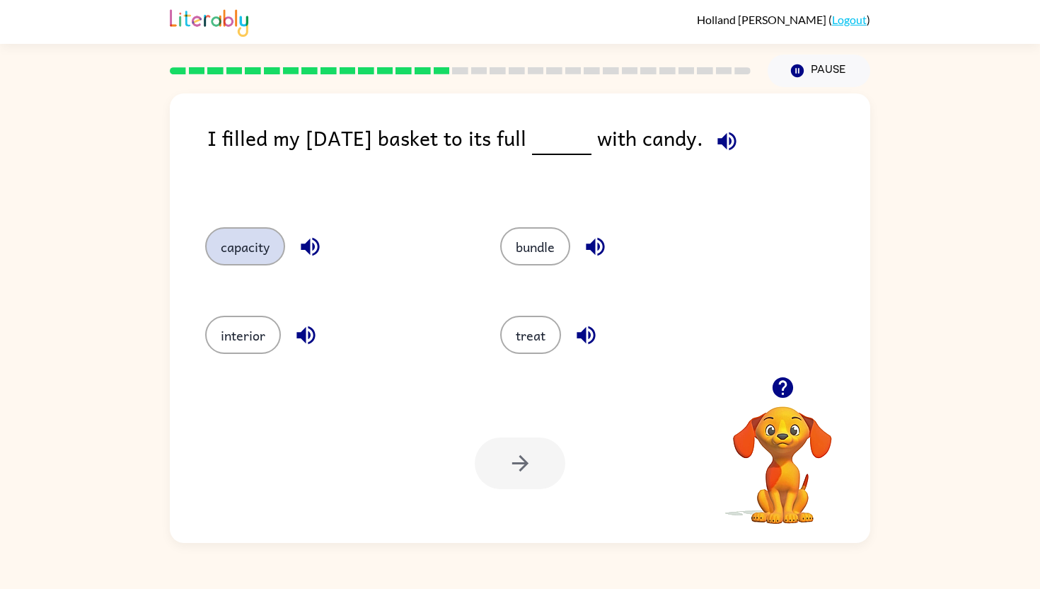
click at [272, 255] on button "capacity" at bounding box center [245, 246] width 80 height 38
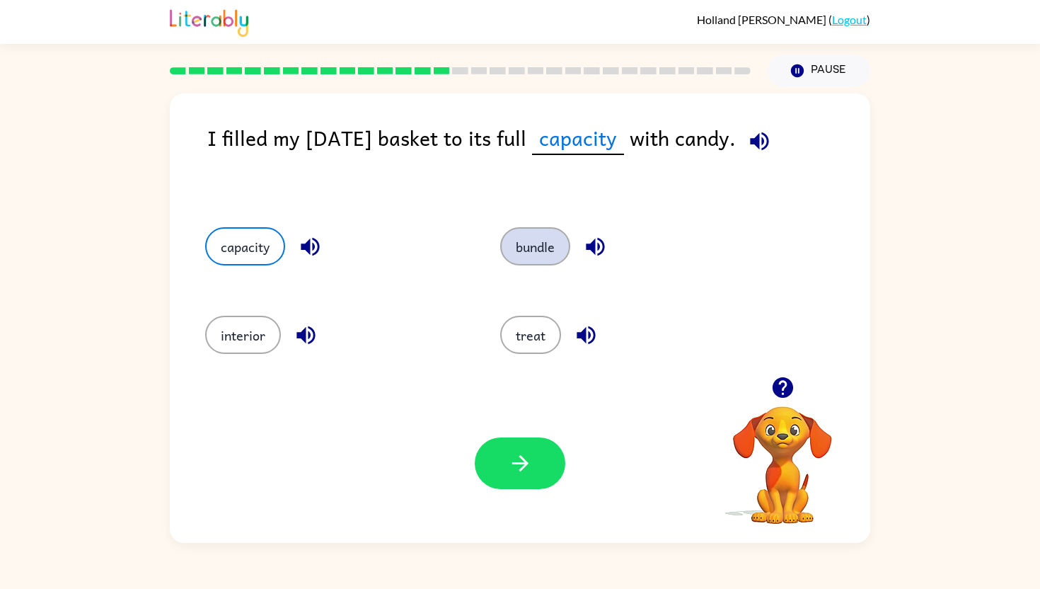
click at [526, 253] on button "bundle" at bounding box center [535, 246] width 70 height 38
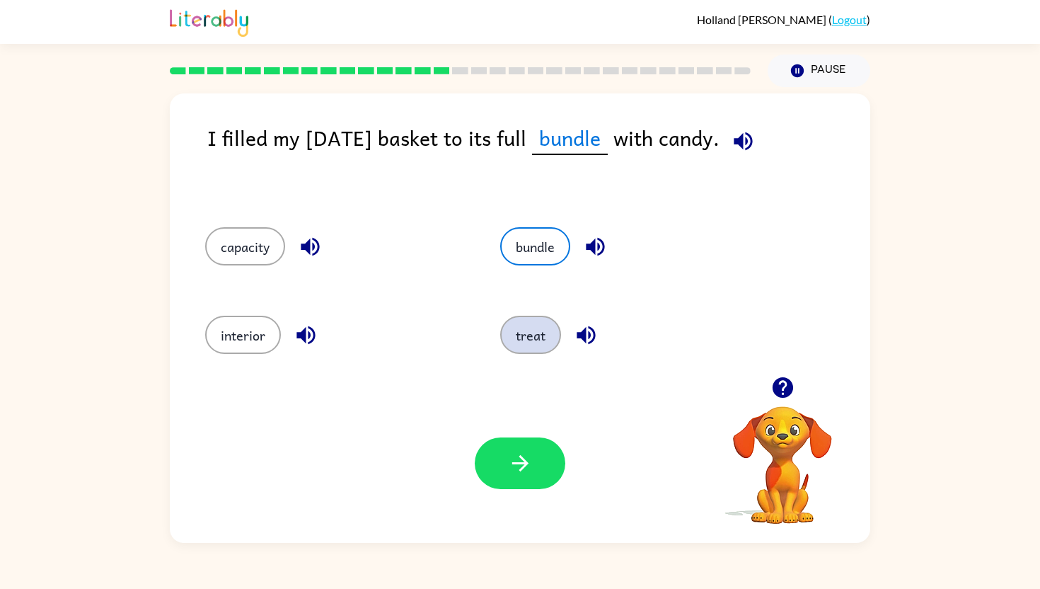
click at [526, 317] on button "treat" at bounding box center [530, 335] width 61 height 38
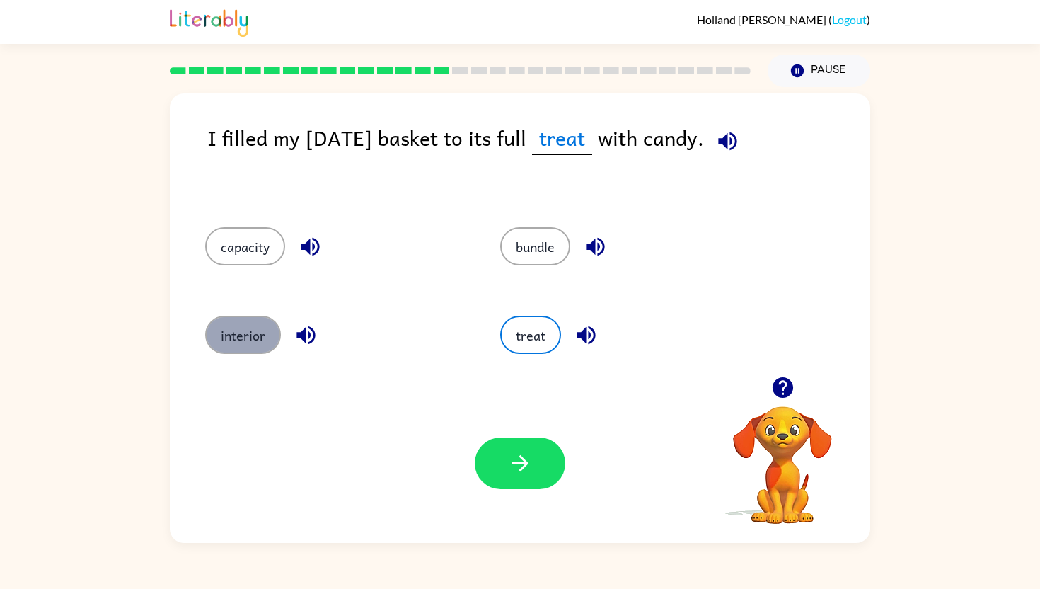
click at [246, 322] on button "interior" at bounding box center [243, 335] width 76 height 38
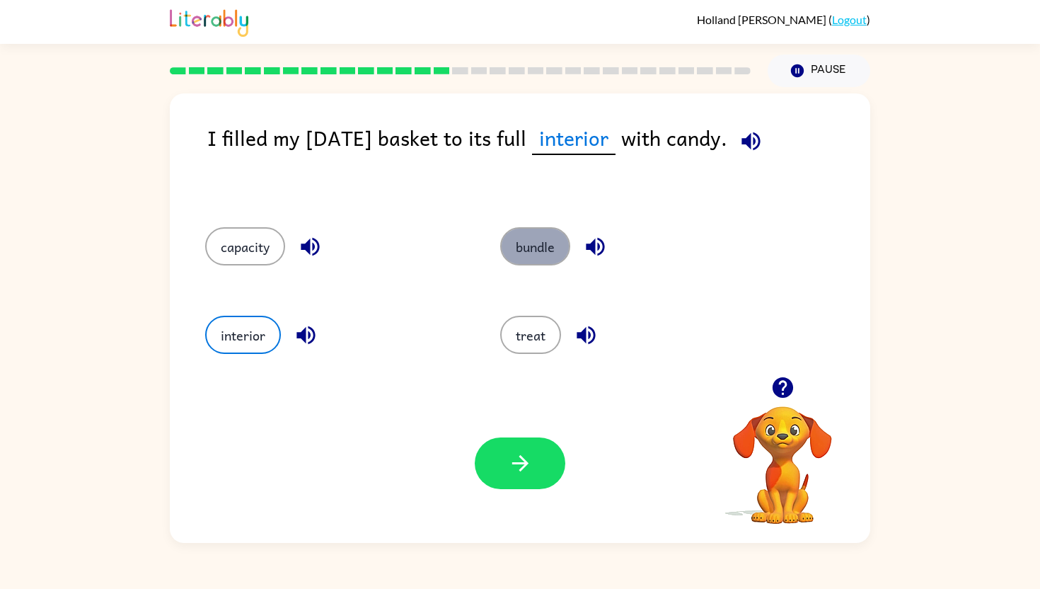
click at [537, 250] on button "bundle" at bounding box center [535, 246] width 70 height 38
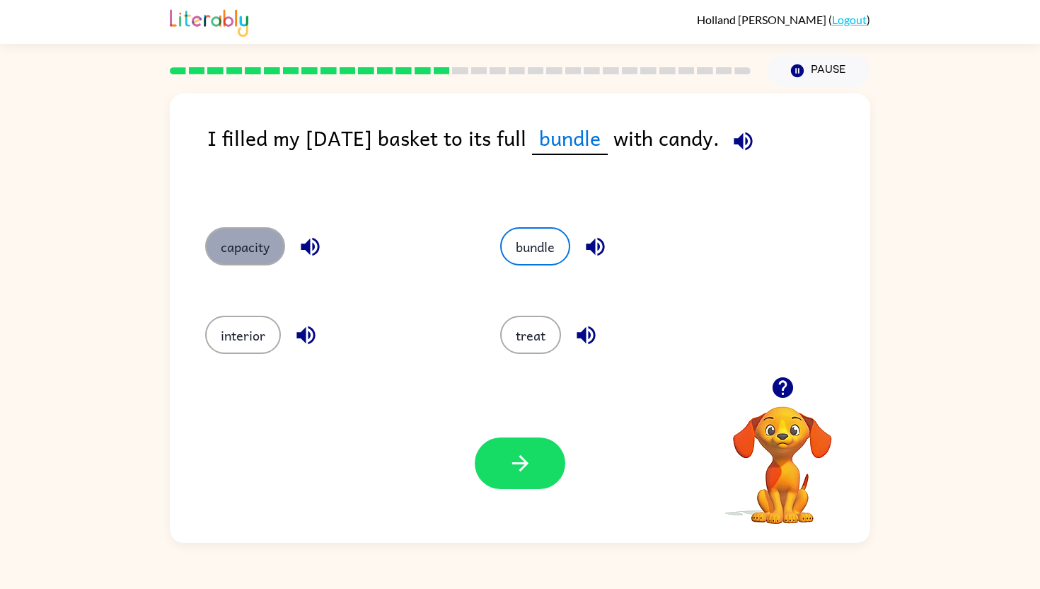
click at [275, 256] on button "capacity" at bounding box center [245, 246] width 80 height 38
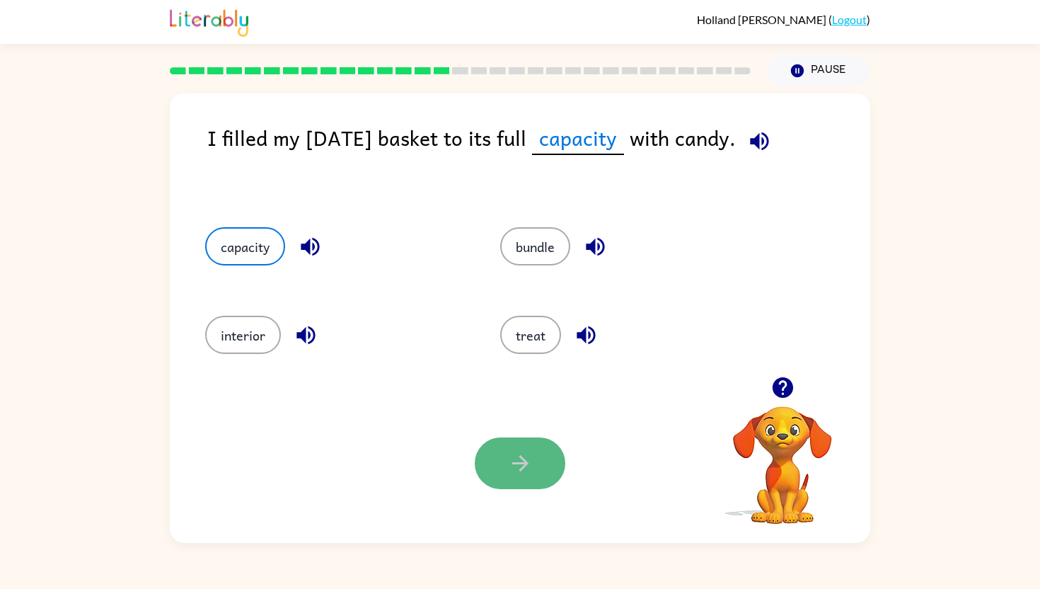
click at [536, 475] on button "button" at bounding box center [520, 463] width 91 height 52
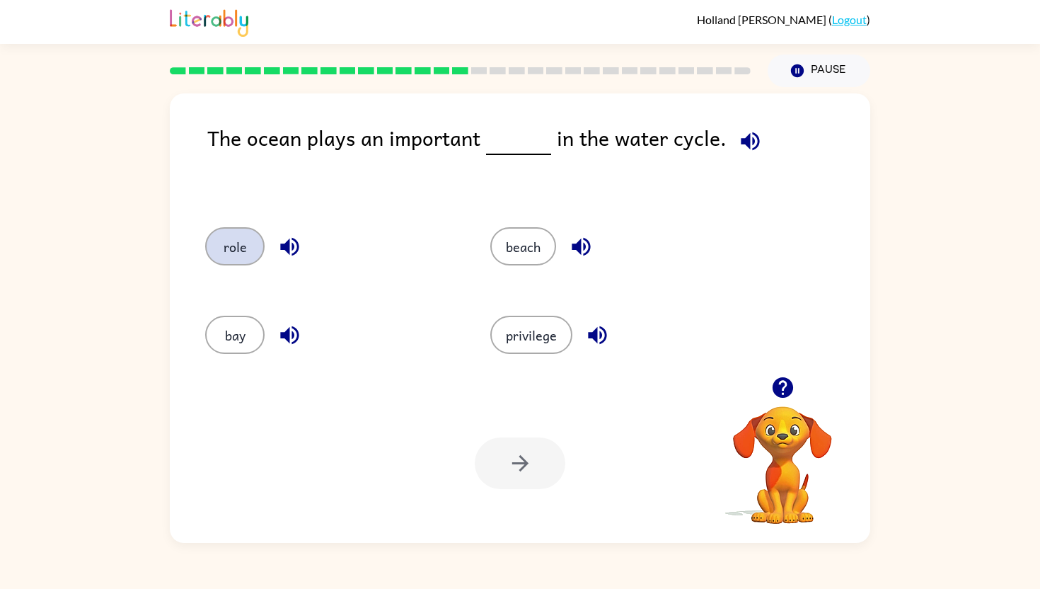
click at [234, 248] on button "role" at bounding box center [234, 246] width 59 height 38
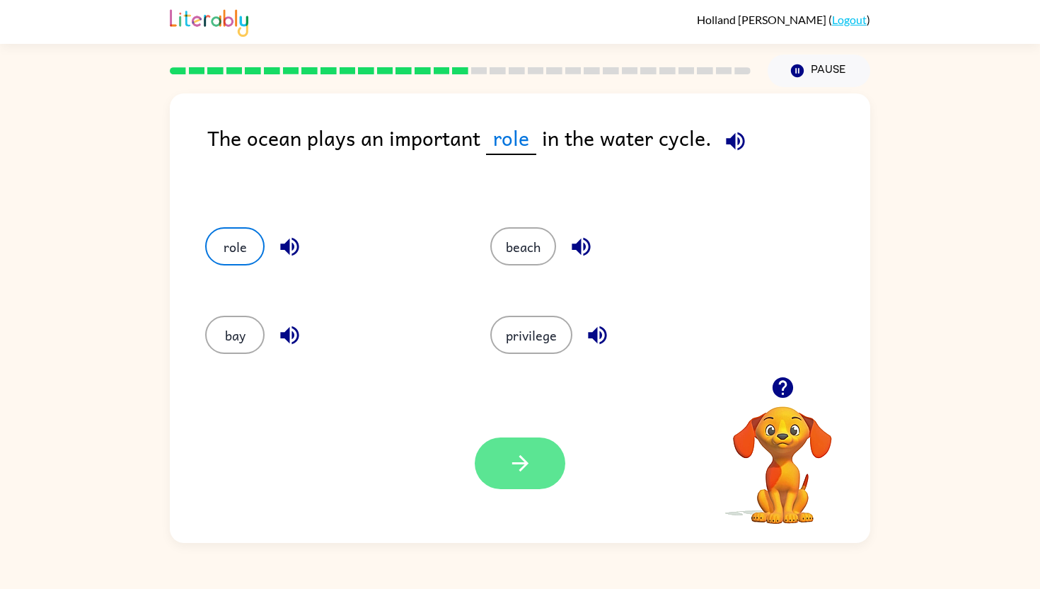
click at [509, 486] on button "button" at bounding box center [520, 463] width 91 height 52
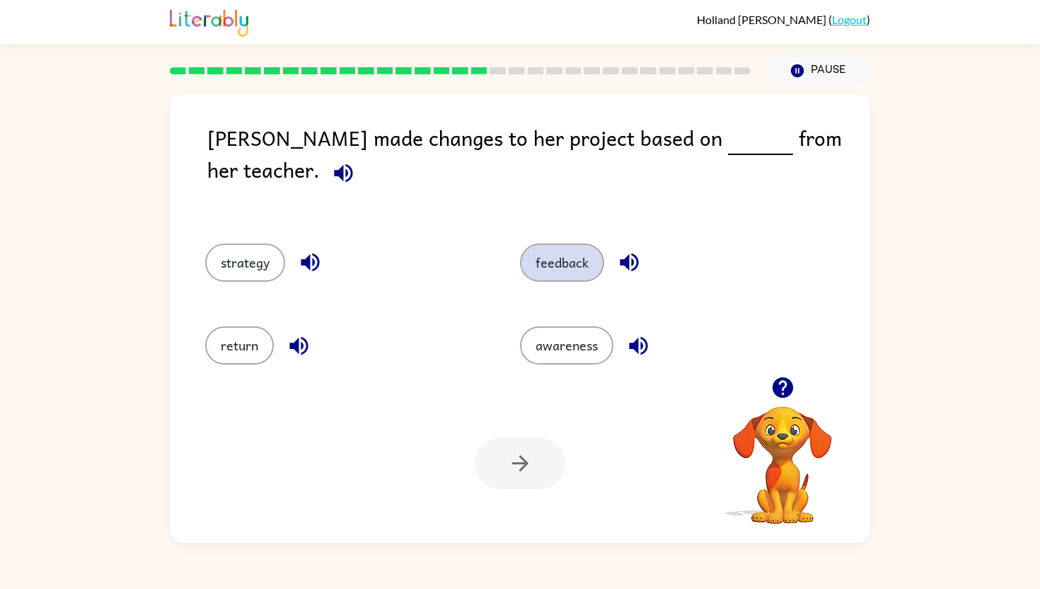
click at [560, 243] on button "feedback" at bounding box center [562, 262] width 84 height 38
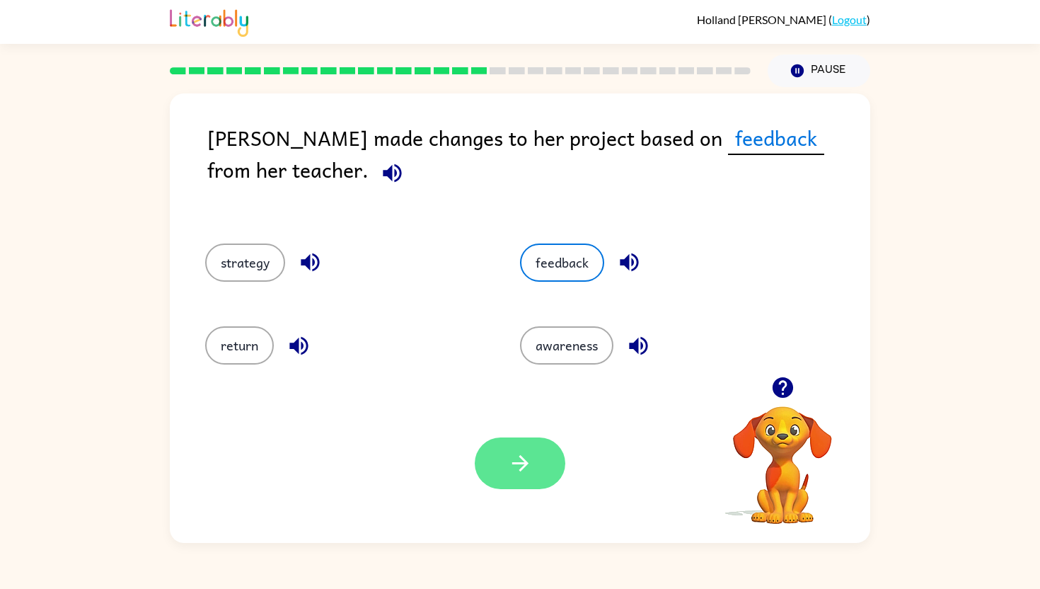
click at [512, 463] on icon "button" at bounding box center [520, 463] width 25 height 25
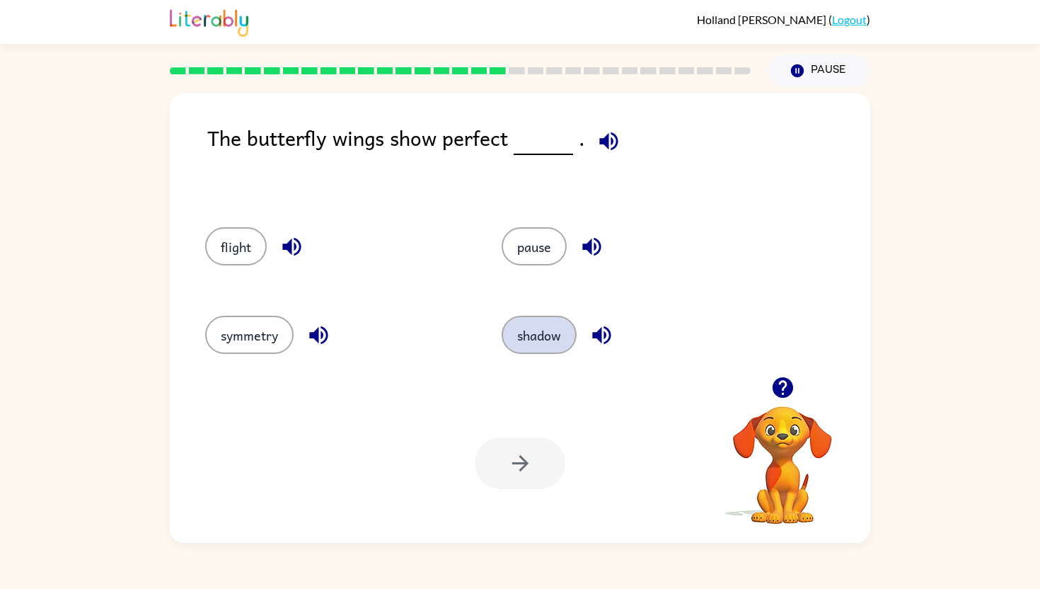
click at [555, 350] on button "shadow" at bounding box center [539, 335] width 75 height 38
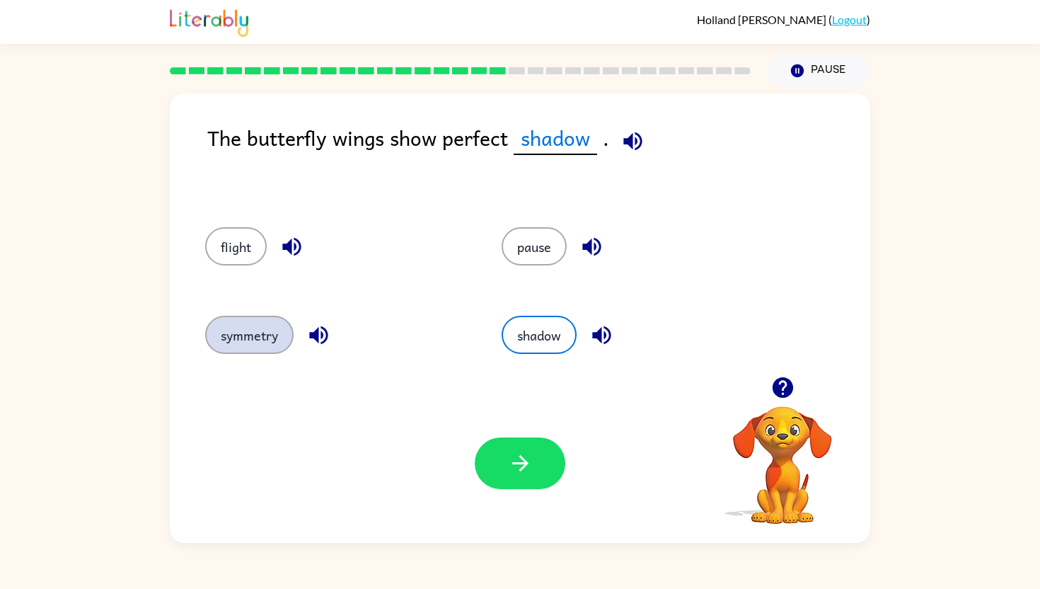
click at [269, 345] on button "symmetry" at bounding box center [249, 335] width 88 height 38
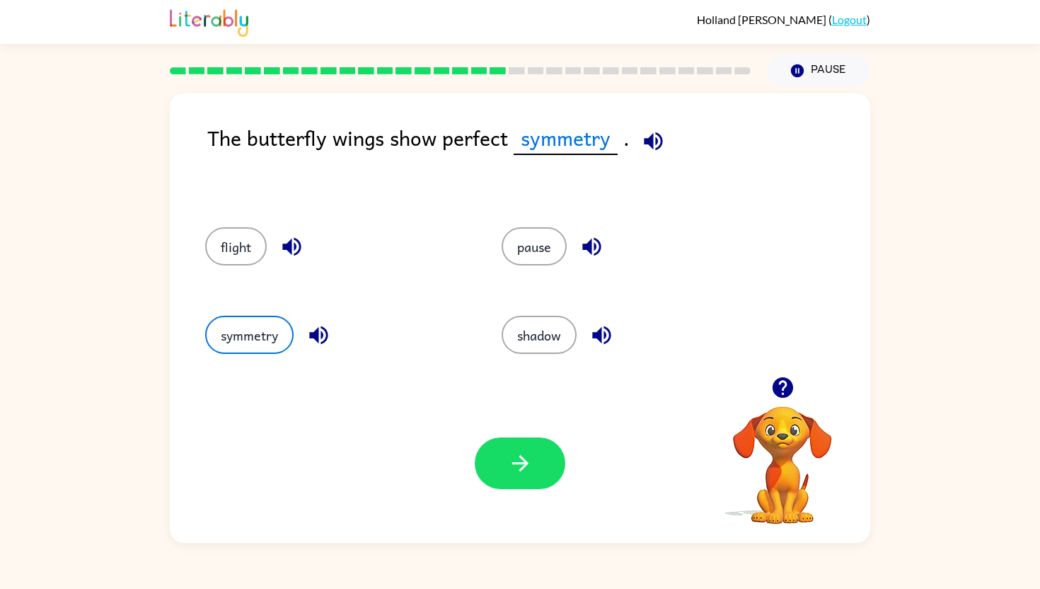
click at [208, 263] on div "flight" at bounding box center [337, 246] width 264 height 38
click at [224, 253] on button "flight" at bounding box center [236, 246] width 62 height 38
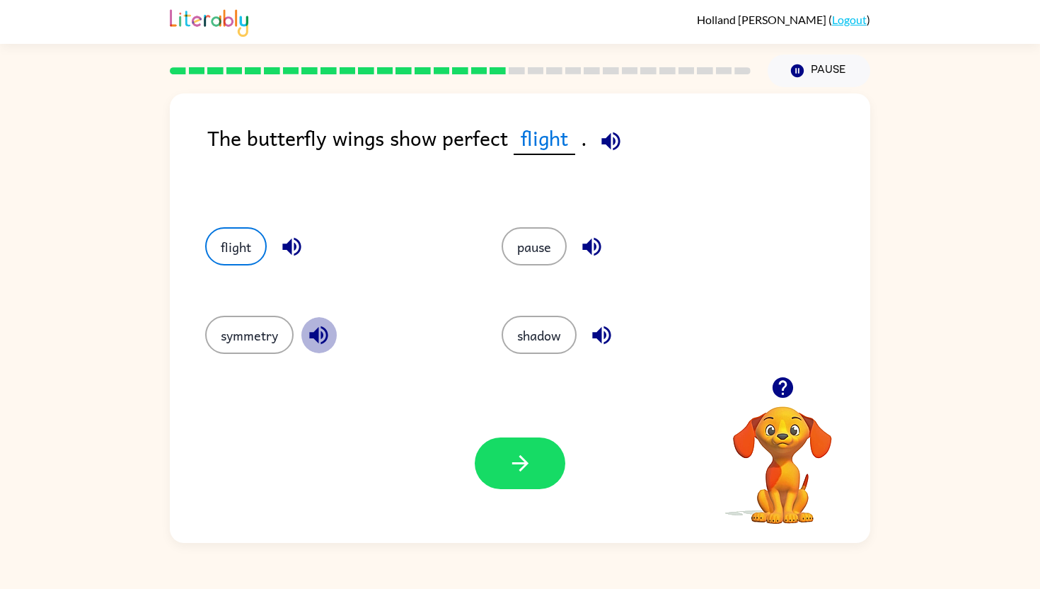
click at [318, 333] on icon "button" at bounding box center [318, 335] width 18 height 18
click at [284, 245] on icon "button" at bounding box center [291, 247] width 18 height 18
click at [601, 246] on icon "button" at bounding box center [591, 247] width 18 height 18
click at [597, 337] on icon "button" at bounding box center [601, 335] width 18 height 18
click at [246, 246] on button "flight" at bounding box center [236, 246] width 62 height 38
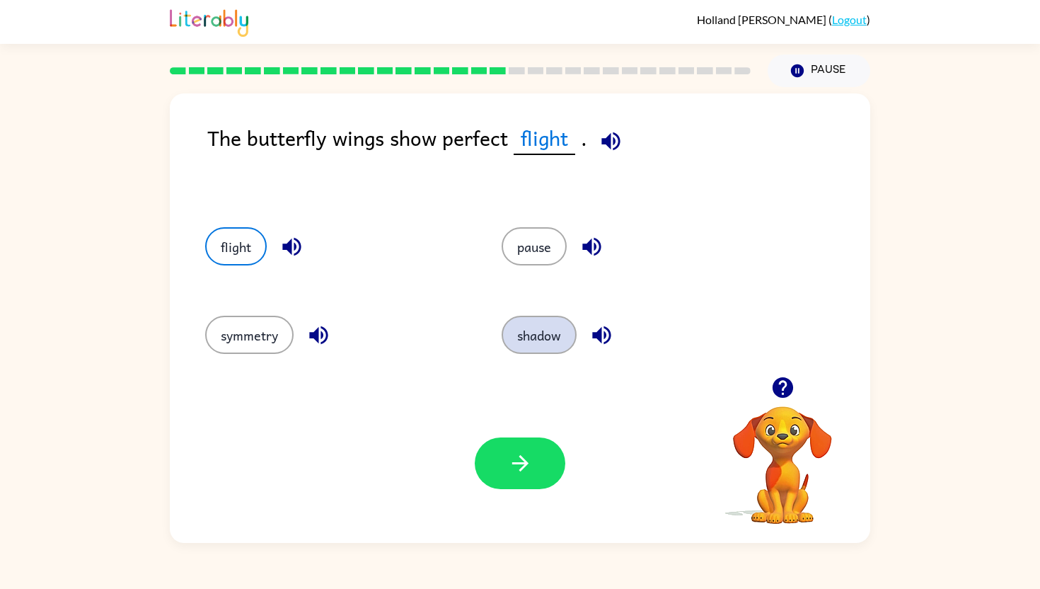
click at [512, 323] on button "shadow" at bounding box center [539, 335] width 75 height 38
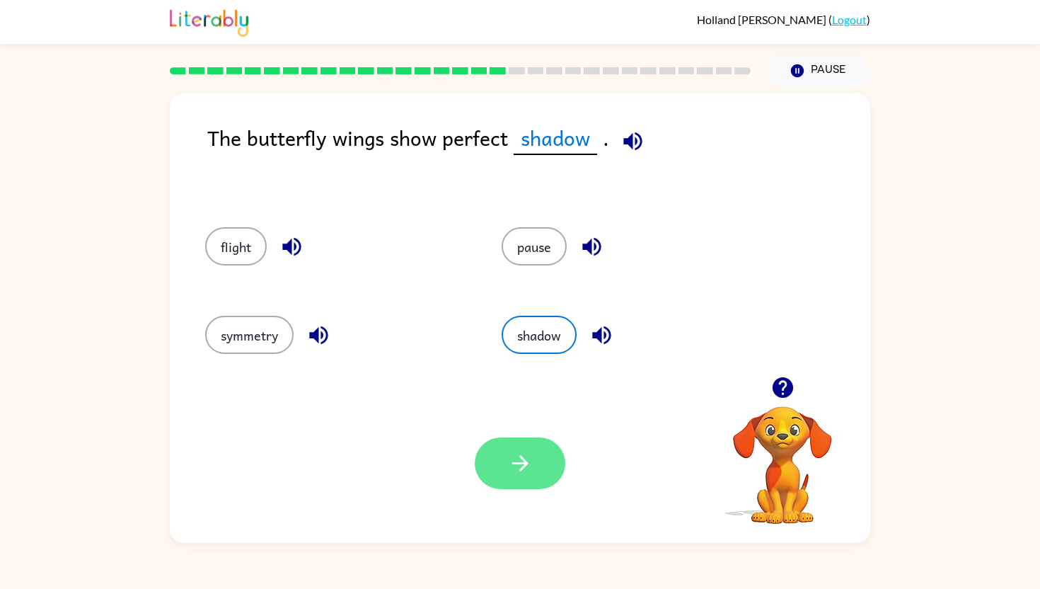
click at [502, 473] on button "button" at bounding box center [520, 463] width 91 height 52
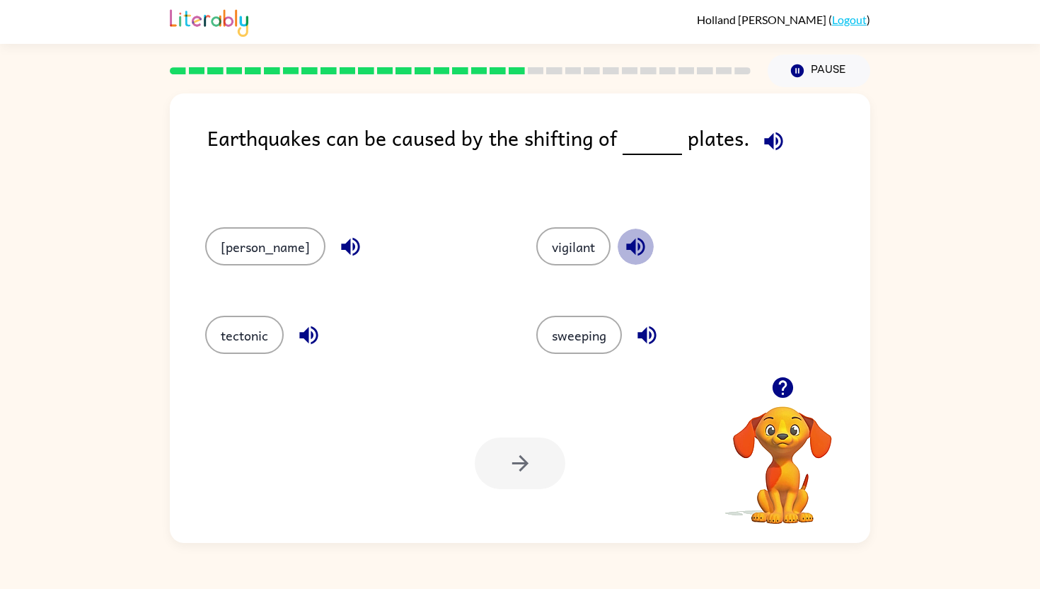
click at [623, 242] on icon "button" at bounding box center [635, 246] width 25 height 25
click at [338, 241] on icon "button" at bounding box center [350, 246] width 25 height 25
click at [297, 326] on icon "button" at bounding box center [308, 335] width 25 height 25
click at [635, 328] on icon "button" at bounding box center [647, 335] width 25 height 25
click at [243, 343] on button "tectonic" at bounding box center [244, 335] width 79 height 38
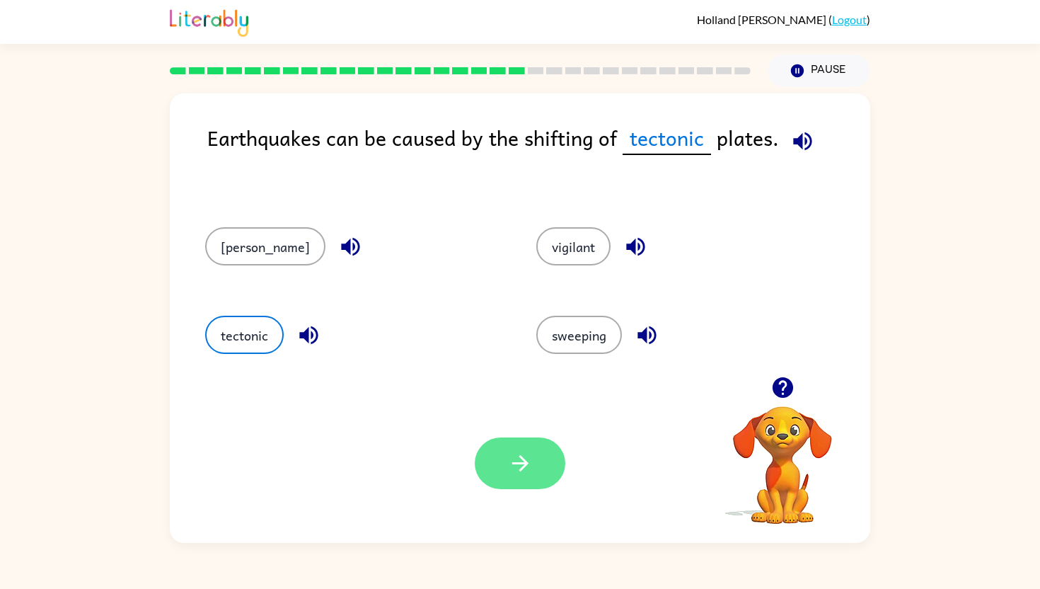
click at [500, 462] on button "button" at bounding box center [520, 463] width 91 height 52
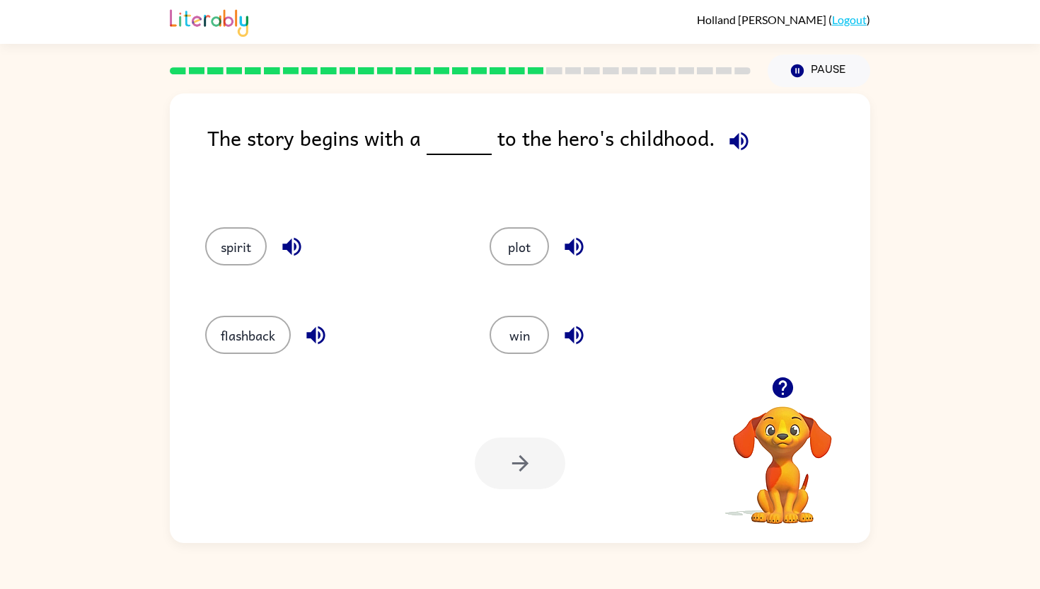
click at [292, 246] on icon "button" at bounding box center [292, 246] width 25 height 25
click at [323, 340] on icon "button" at bounding box center [315, 335] width 18 height 18
click at [574, 247] on icon "button" at bounding box center [574, 247] width 18 height 18
click at [572, 338] on icon "button" at bounding box center [574, 335] width 18 height 18
click at [284, 330] on button "flashback" at bounding box center [248, 335] width 86 height 38
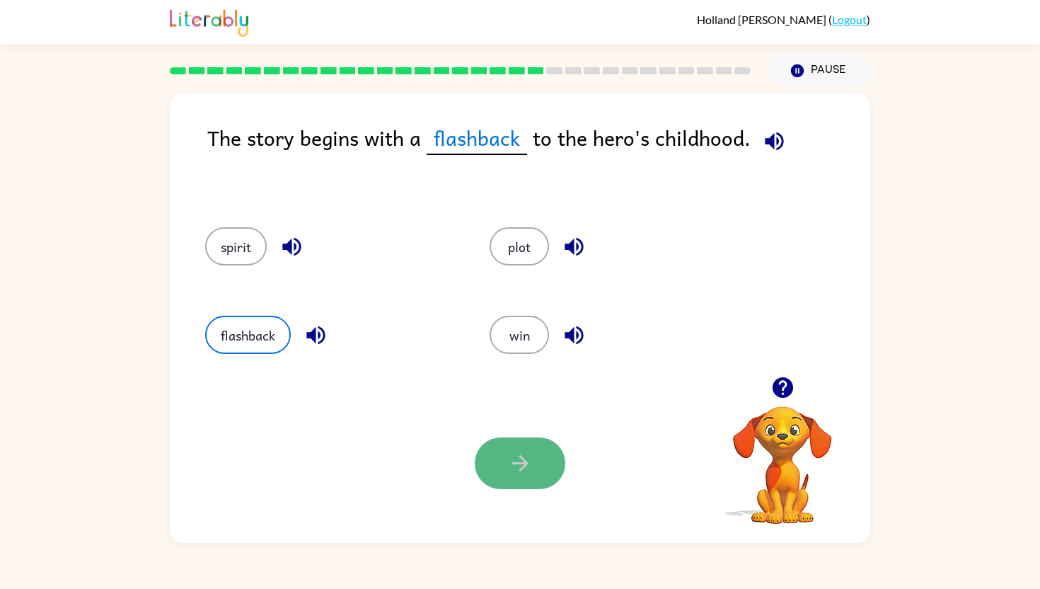
click at [500, 445] on button "button" at bounding box center [520, 463] width 91 height 52
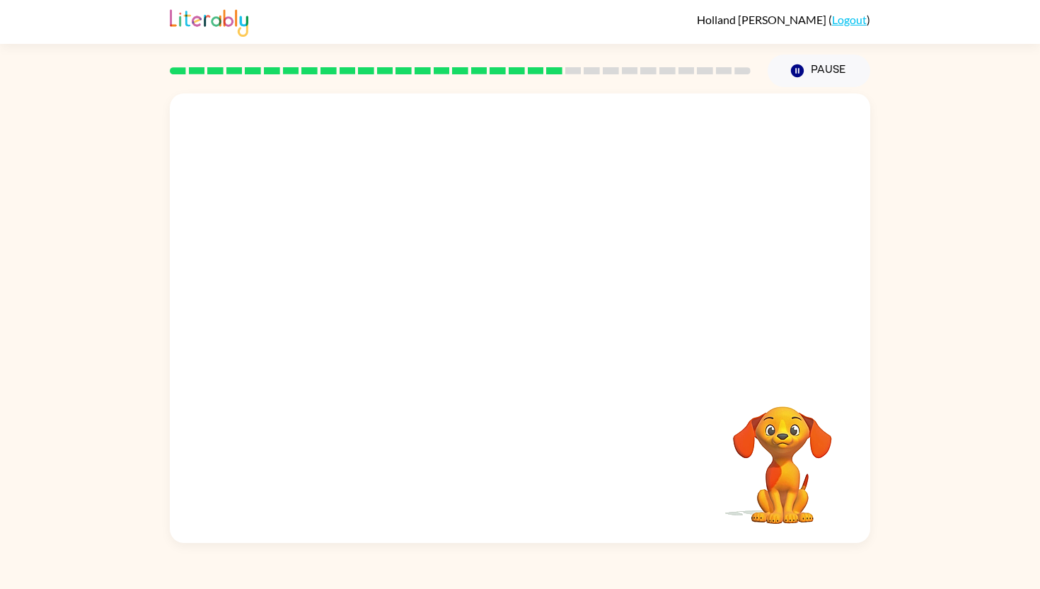
click at [381, 124] on video "Your browser must support playing .mp4 files to use Literably. Please try using…" at bounding box center [520, 234] width 701 height 283
click at [362, 246] on video "Your browser must support playing .mp4 files to use Literably. Please try using…" at bounding box center [520, 234] width 701 height 283
click at [374, 326] on video "Your browser must support playing .mp4 files to use Literably. Please try using…" at bounding box center [520, 234] width 701 height 283
click at [364, 325] on video "Your browser must support playing .mp4 files to use Literably. Please try using…" at bounding box center [520, 234] width 701 height 283
click at [526, 326] on icon "button" at bounding box center [520, 325] width 16 height 16
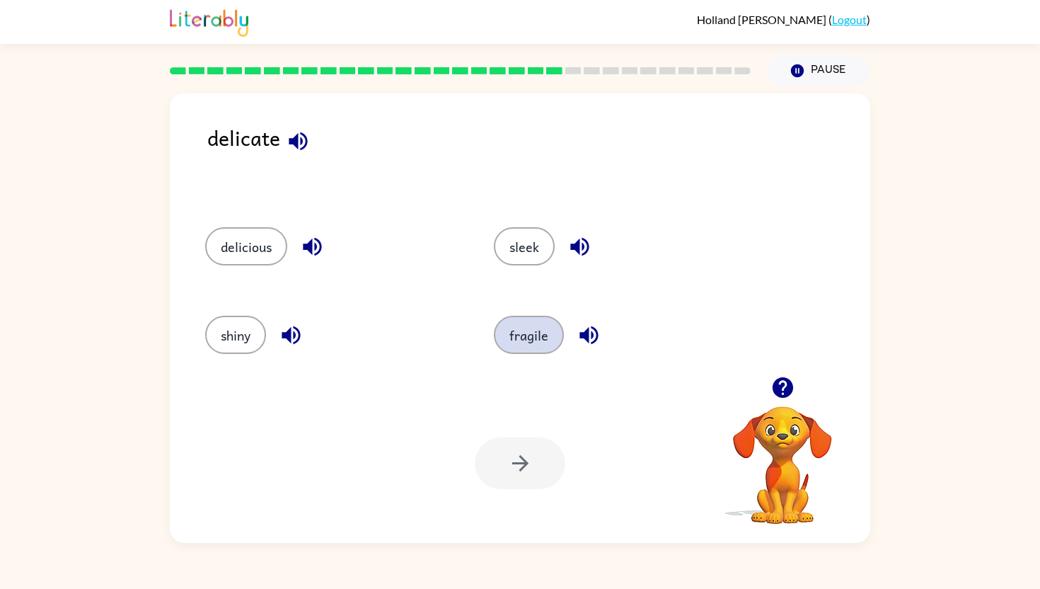
click at [543, 331] on button "fragile" at bounding box center [529, 335] width 70 height 38
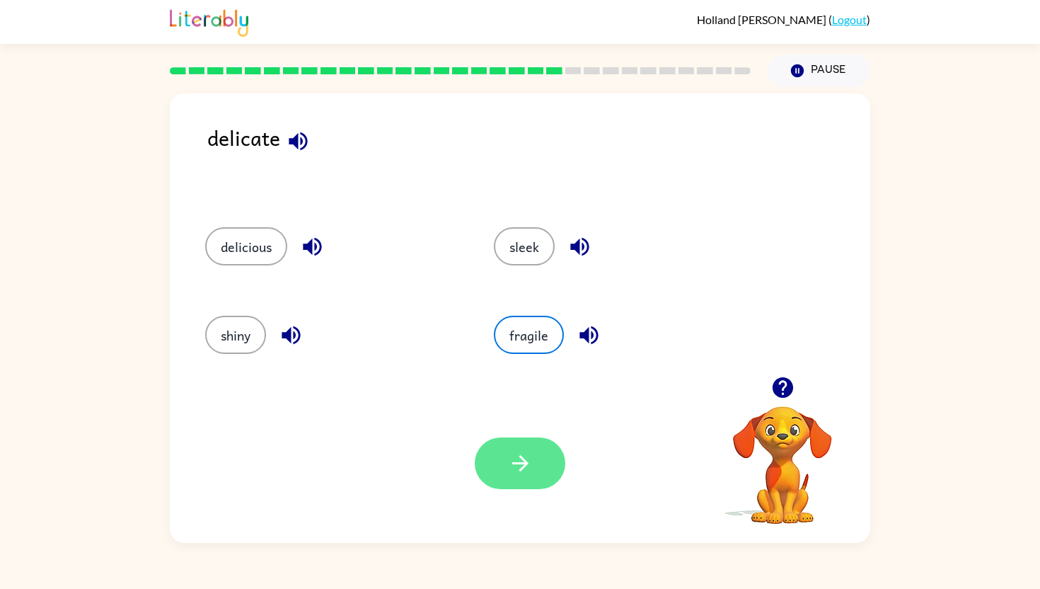
click at [516, 468] on icon "button" at bounding box center [520, 463] width 25 height 25
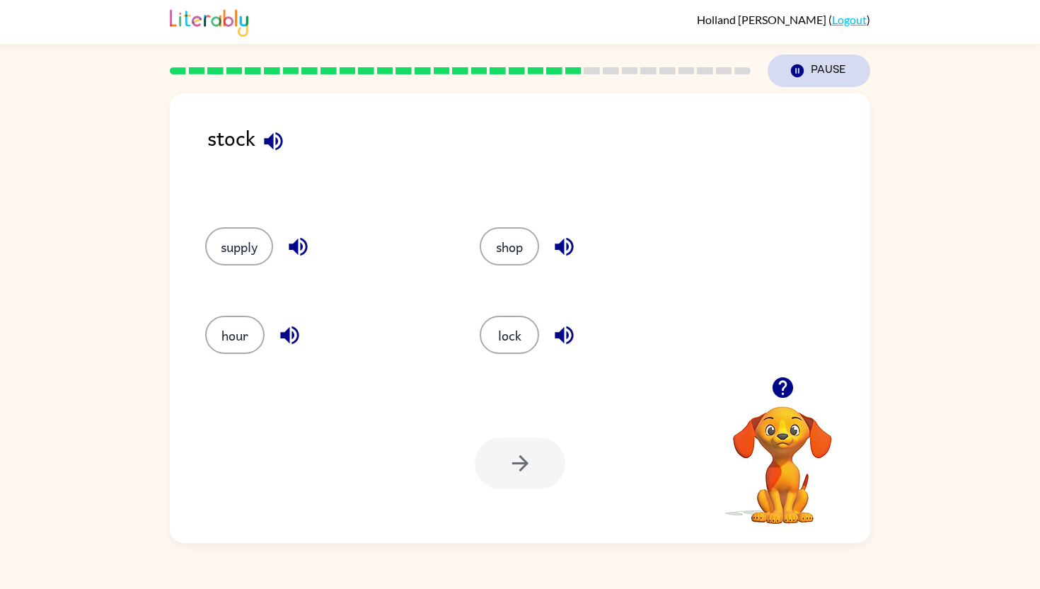
click at [796, 70] on icon "Pause" at bounding box center [798, 71] width 16 height 16
